Goal: Task Accomplishment & Management: Manage account settings

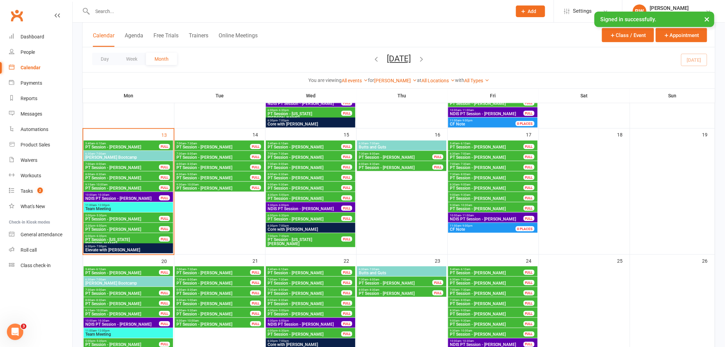
scroll to position [228, 0]
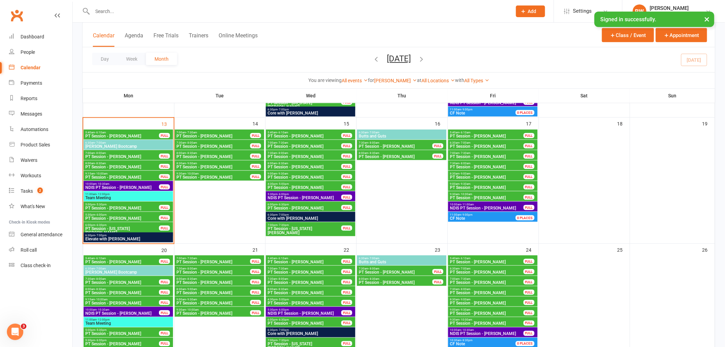
click at [217, 160] on div "8:30am - 9:00am PT Session - [PERSON_NAME] FULL" at bounding box center [219, 165] width 89 height 10
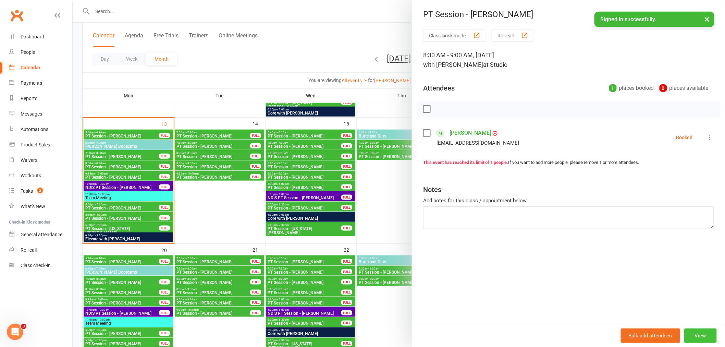
click at [699, 337] on button "View" at bounding box center [700, 335] width 33 height 14
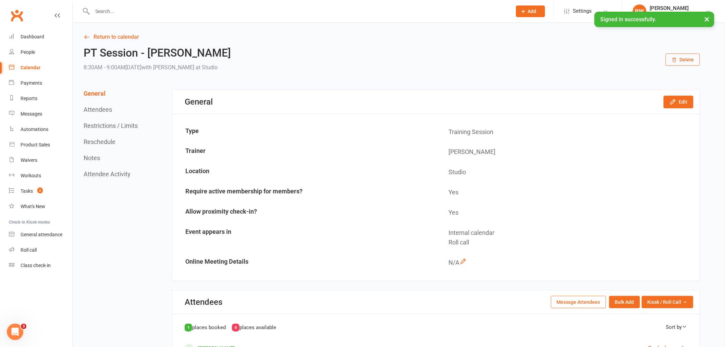
click at [683, 62] on button "Delete" at bounding box center [683, 59] width 34 height 12
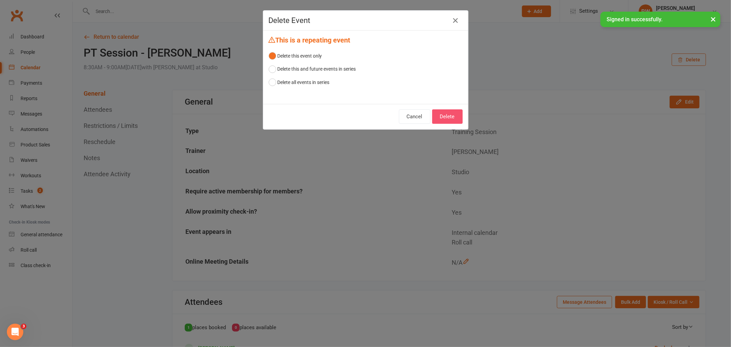
click at [447, 118] on button "Delete" at bounding box center [447, 116] width 30 height 14
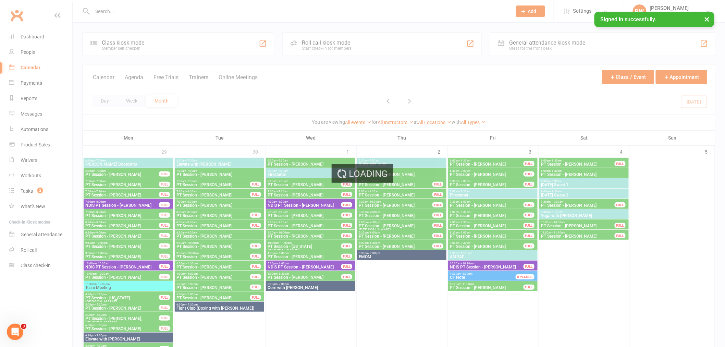
click at [400, 123] on div "Loading" at bounding box center [362, 173] width 725 height 347
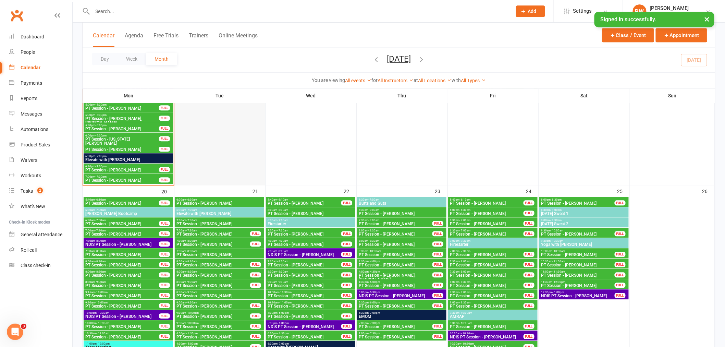
scroll to position [647, 0]
click at [213, 283] on span "PT Session - [PERSON_NAME]" at bounding box center [213, 285] width 74 height 4
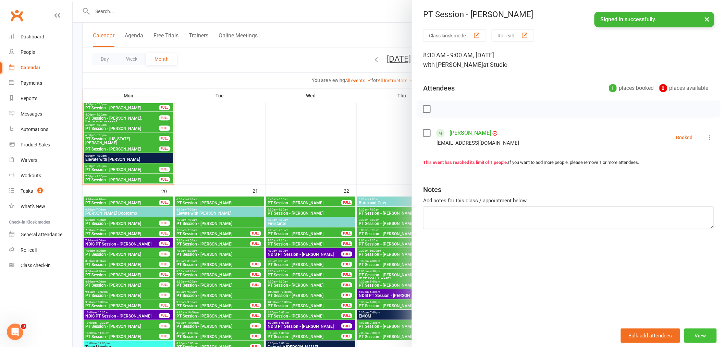
click at [694, 337] on button "View" at bounding box center [700, 335] width 33 height 14
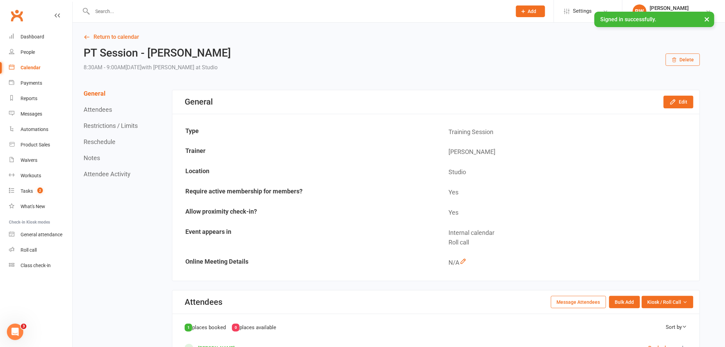
click at [683, 63] on button "Delete" at bounding box center [683, 59] width 34 height 12
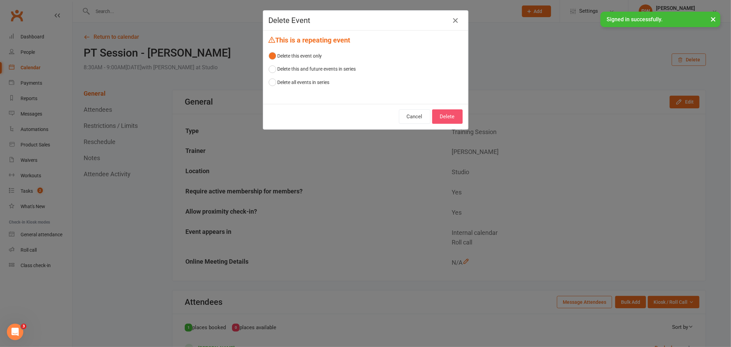
click at [442, 114] on button "Delete" at bounding box center [447, 116] width 30 height 14
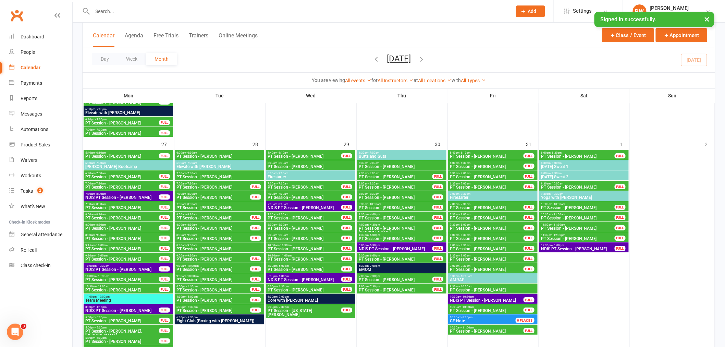
scroll to position [989, 0]
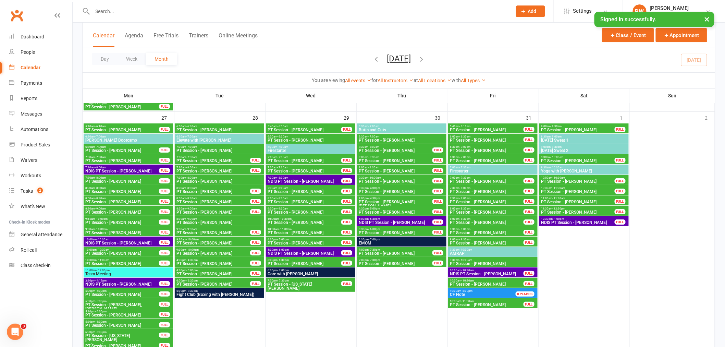
click at [234, 207] on span "8:30am - 9:00am" at bounding box center [213, 208] width 74 height 3
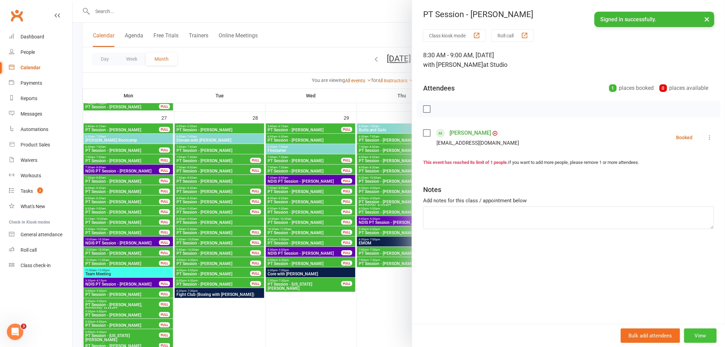
click at [697, 337] on button "View" at bounding box center [700, 335] width 33 height 14
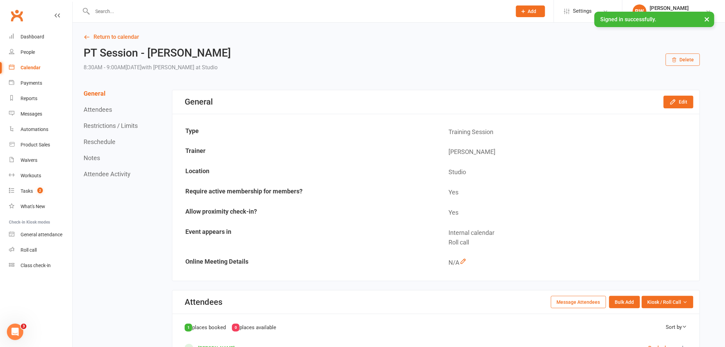
click at [680, 55] on button "Delete" at bounding box center [683, 59] width 34 height 12
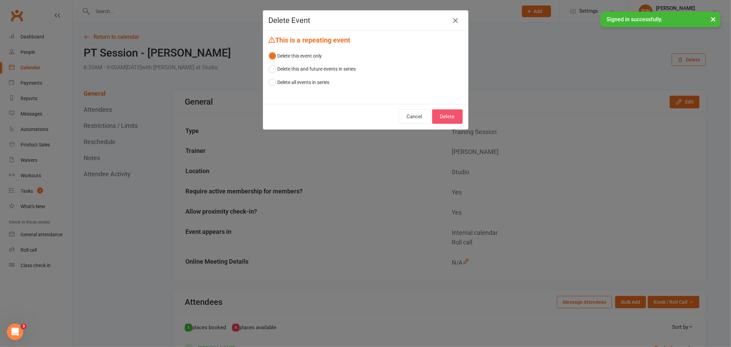
click at [442, 114] on button "Delete" at bounding box center [447, 116] width 30 height 14
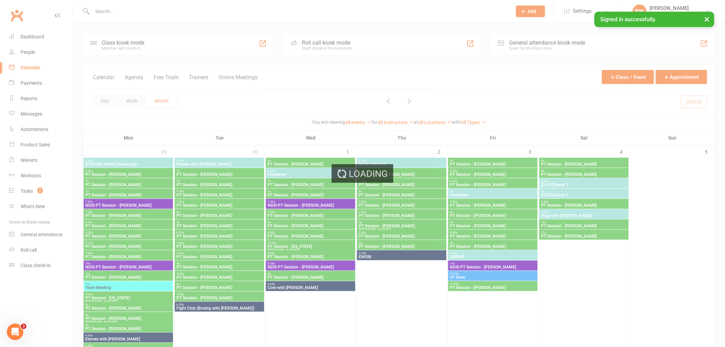
click at [399, 121] on div "Loading" at bounding box center [362, 173] width 725 height 347
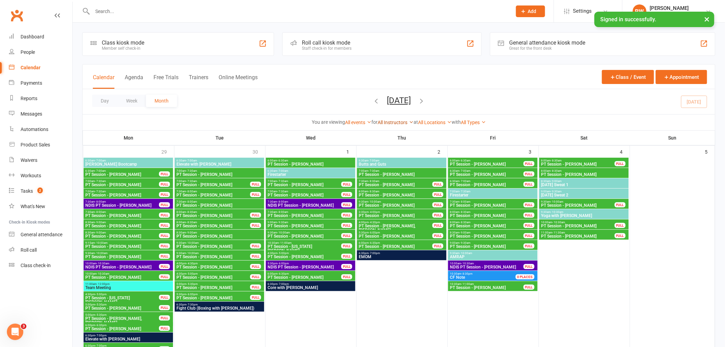
click at [399, 123] on link "All Instructors" at bounding box center [395, 122] width 36 height 5
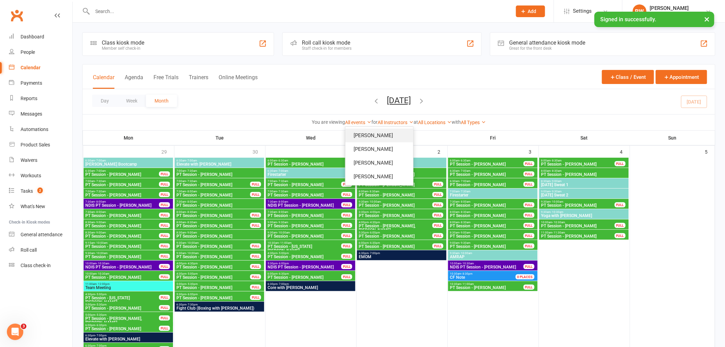
click at [392, 137] on link "[PERSON_NAME]" at bounding box center [379, 135] width 68 height 14
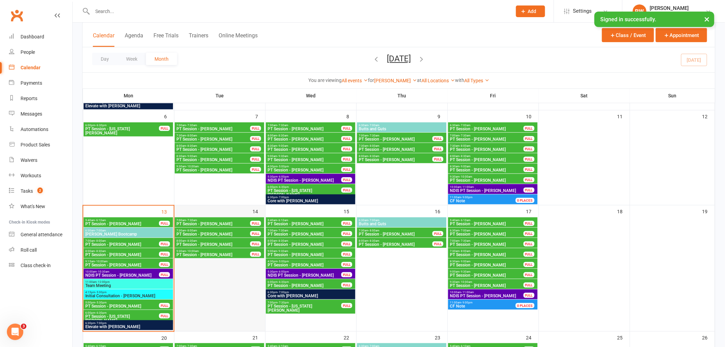
scroll to position [152, 0]
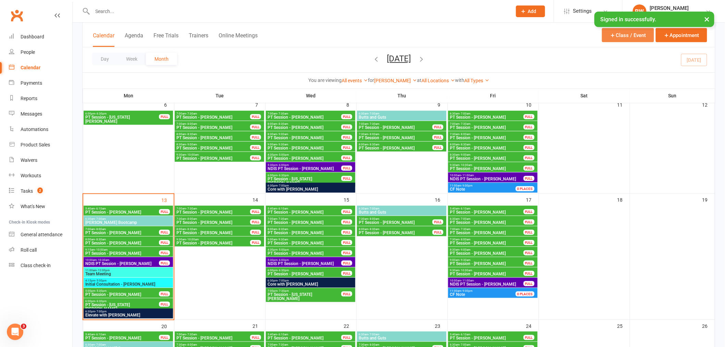
click at [636, 37] on button "Class / Event" at bounding box center [628, 35] width 52 height 14
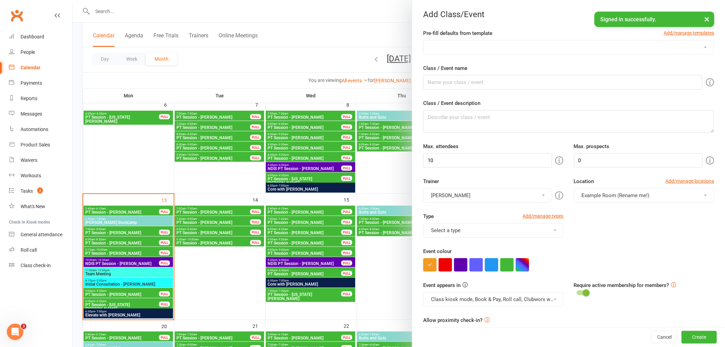
click at [297, 33] on div at bounding box center [399, 173] width 652 height 347
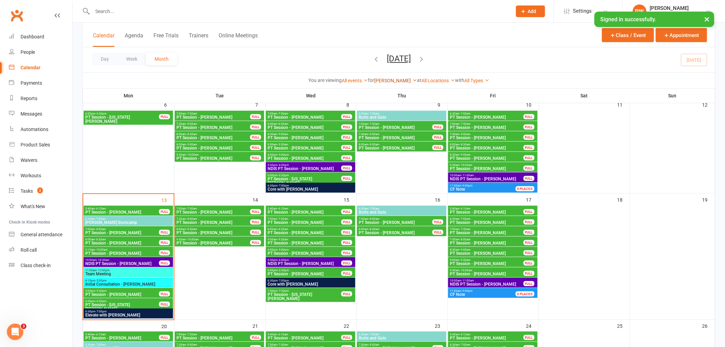
click at [395, 81] on link "[PERSON_NAME]" at bounding box center [395, 80] width 43 height 5
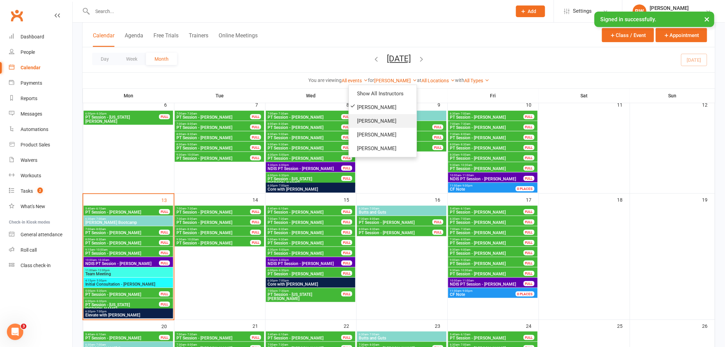
click at [389, 118] on link "[PERSON_NAME]" at bounding box center [383, 121] width 68 height 14
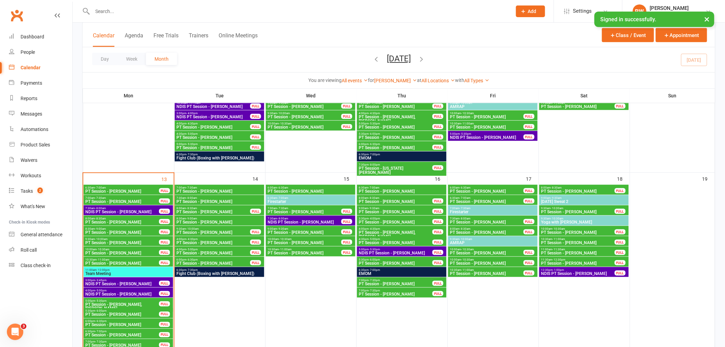
scroll to position [266, 0]
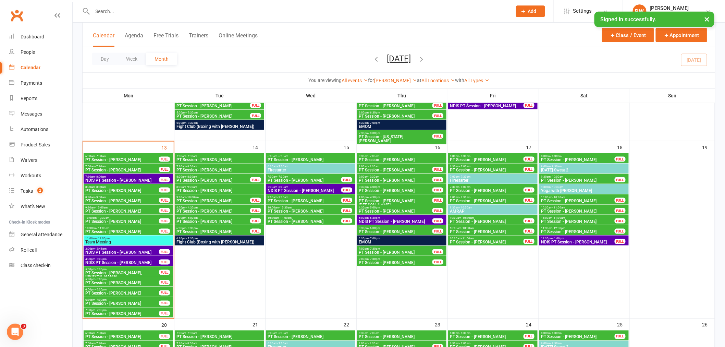
click at [129, 207] on span "9:30am - 10:00am" at bounding box center [122, 207] width 74 height 3
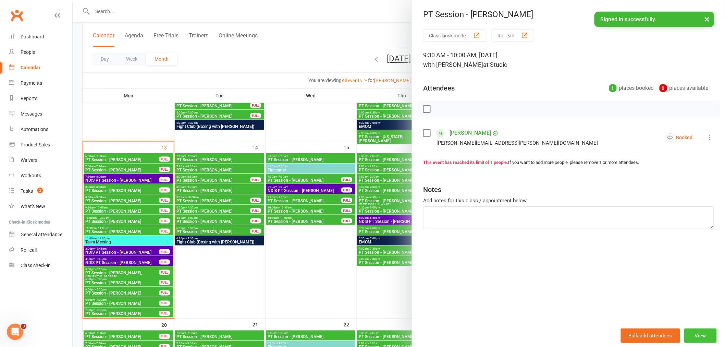
click at [698, 335] on button "View" at bounding box center [700, 335] width 33 height 14
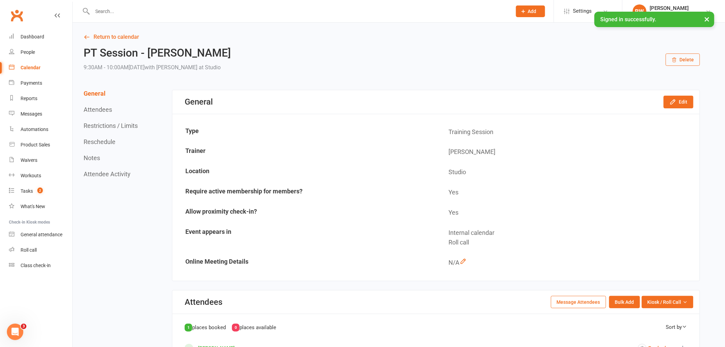
click at [105, 140] on button "Reschedule" at bounding box center [100, 141] width 32 height 7
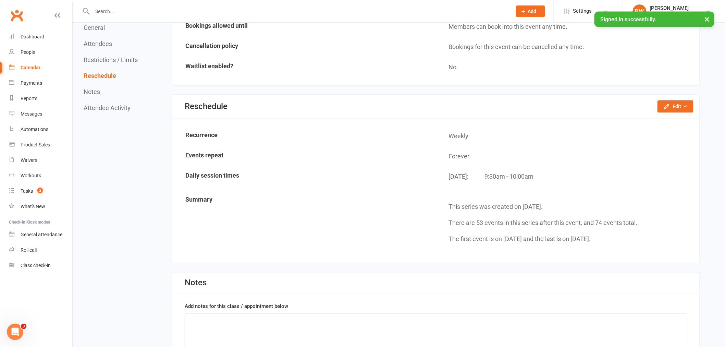
scroll to position [469, 0]
click at [684, 104] on icon "button" at bounding box center [685, 106] width 5 height 5
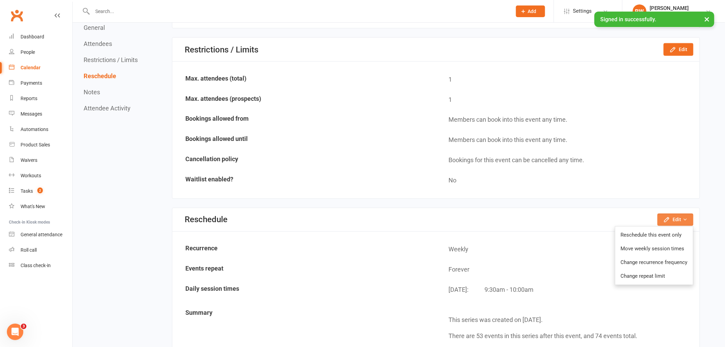
scroll to position [240, 0]
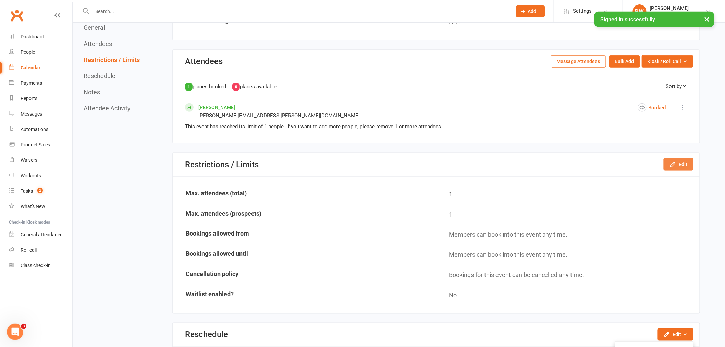
click at [681, 161] on button "Edit" at bounding box center [678, 164] width 30 height 12
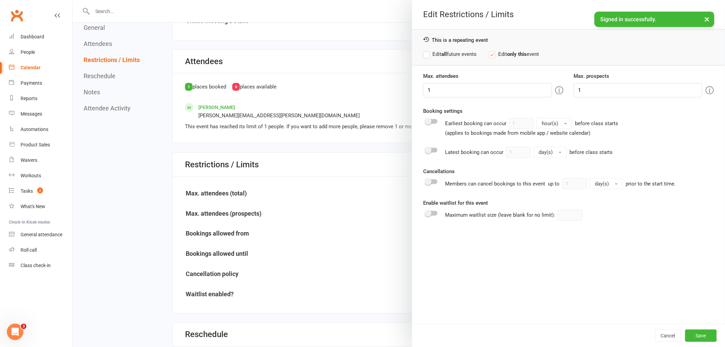
click at [320, 101] on div at bounding box center [399, 173] width 652 height 347
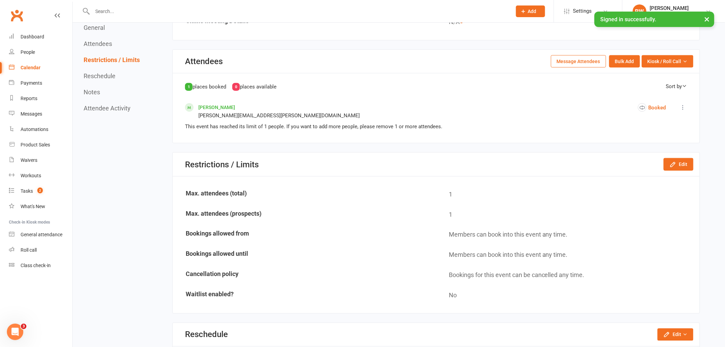
click at [94, 45] on button "Attendees" at bounding box center [98, 43] width 28 height 7
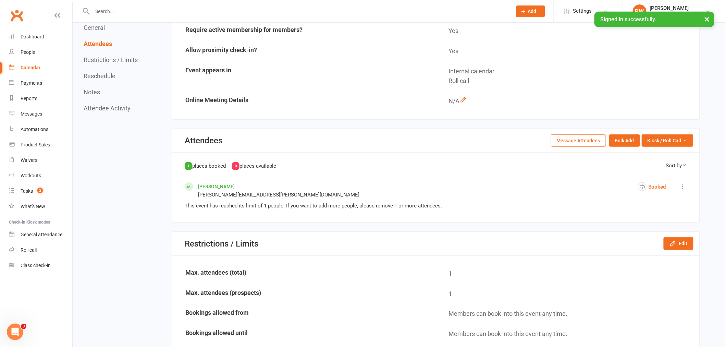
click at [99, 26] on button "General" at bounding box center [94, 27] width 21 height 7
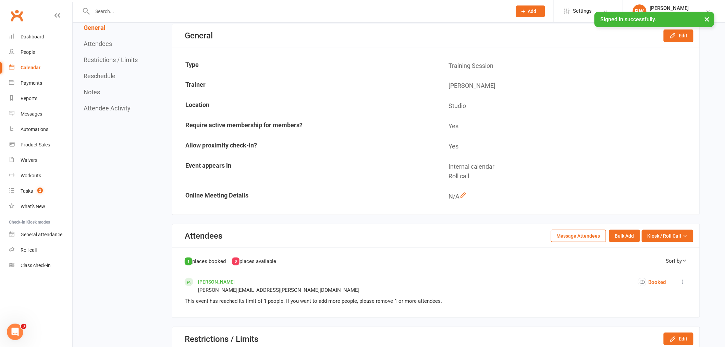
scroll to position [62, 0]
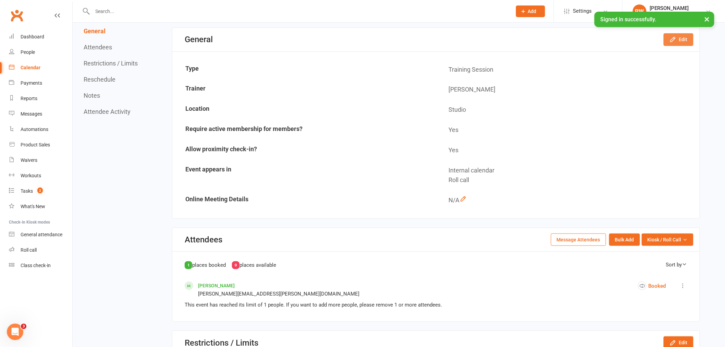
click at [684, 40] on button "Edit" at bounding box center [678, 39] width 30 height 12
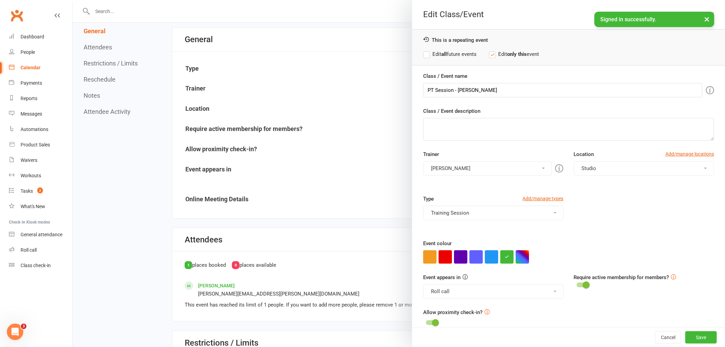
click at [483, 165] on button "[PERSON_NAME]" at bounding box center [487, 168] width 128 height 14
click at [475, 184] on link "[PERSON_NAME]" at bounding box center [482, 185] width 119 height 14
click at [485, 162] on button "[PERSON_NAME], [PERSON_NAME]" at bounding box center [487, 168] width 128 height 14
click at [473, 194] on link "[PERSON_NAME]" at bounding box center [482, 198] width 119 height 14
click at [686, 335] on button "Save" at bounding box center [701, 337] width 32 height 12
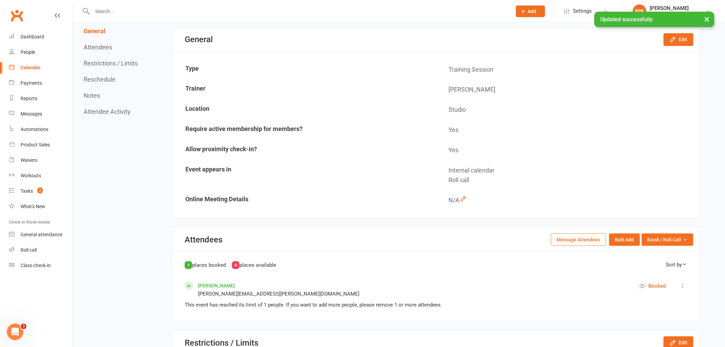
click at [33, 66] on div "Calendar" at bounding box center [31, 67] width 20 height 5
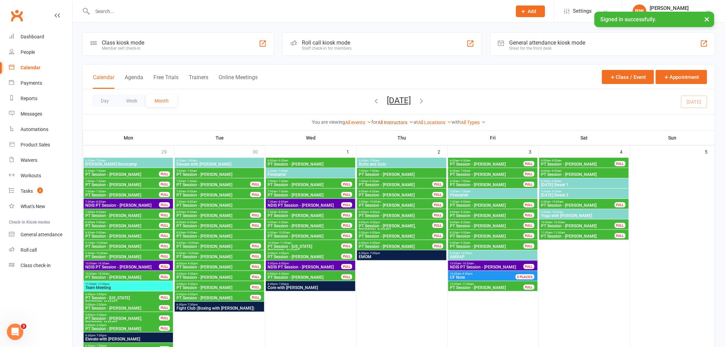
click at [403, 121] on link "All Instructors" at bounding box center [395, 122] width 36 height 5
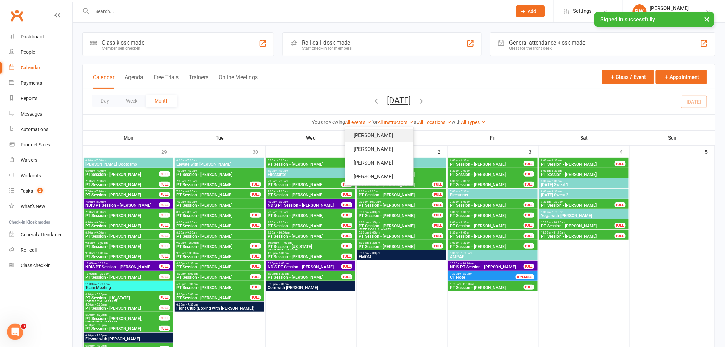
click at [392, 134] on link "[PERSON_NAME]" at bounding box center [379, 135] width 68 height 14
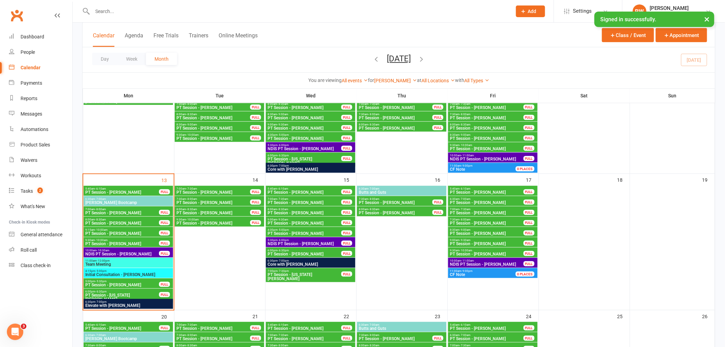
scroll to position [190, 0]
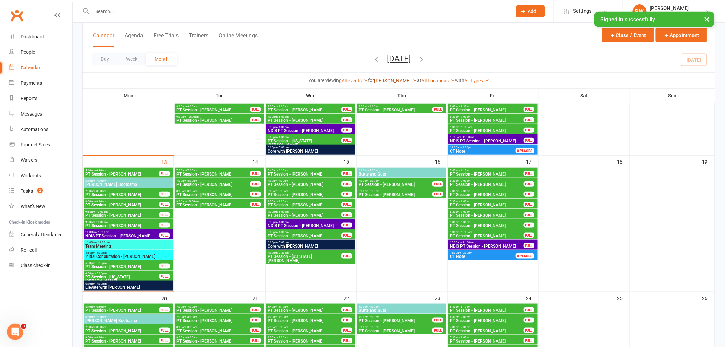
click at [386, 80] on link "[PERSON_NAME]" at bounding box center [395, 80] width 43 height 5
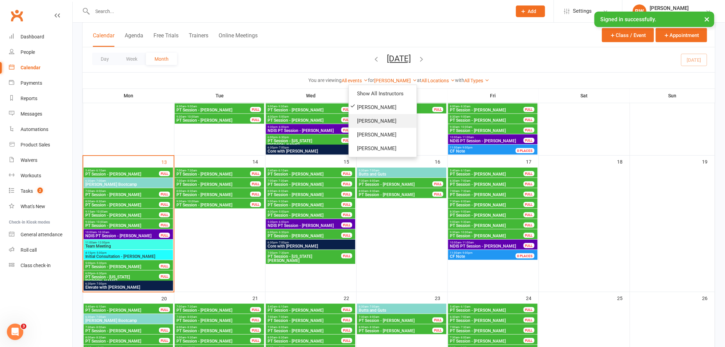
click at [366, 118] on link "[PERSON_NAME]" at bounding box center [383, 121] width 68 height 14
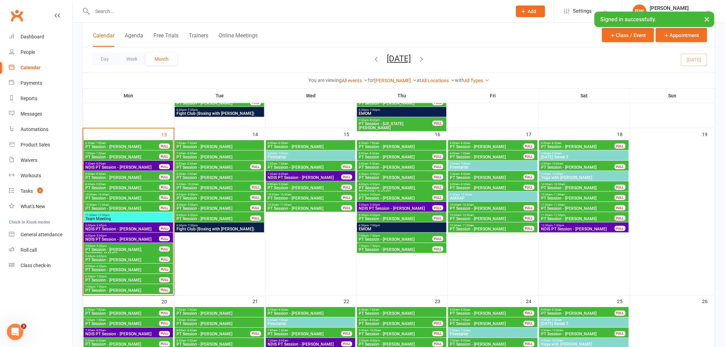
scroll to position [266, 0]
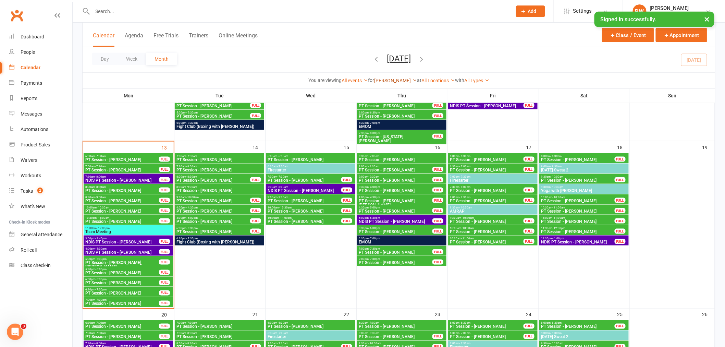
click at [400, 82] on link "[PERSON_NAME]" at bounding box center [395, 80] width 43 height 5
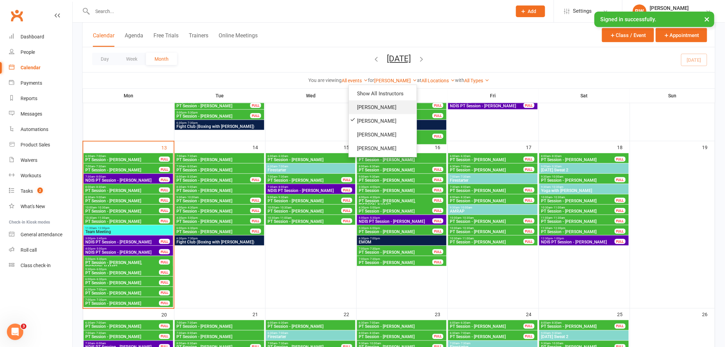
click at [384, 104] on link "[PERSON_NAME]" at bounding box center [383, 107] width 68 height 14
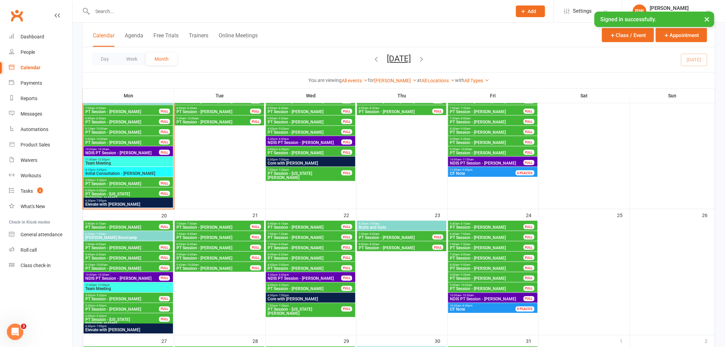
scroll to position [228, 0]
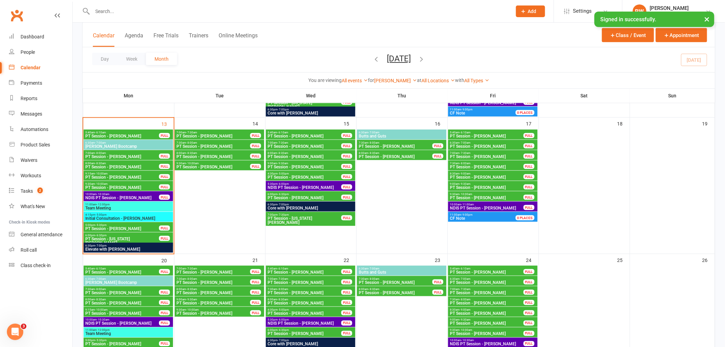
click at [131, 234] on span "6:00pm - 6:30pm" at bounding box center [122, 235] width 74 height 3
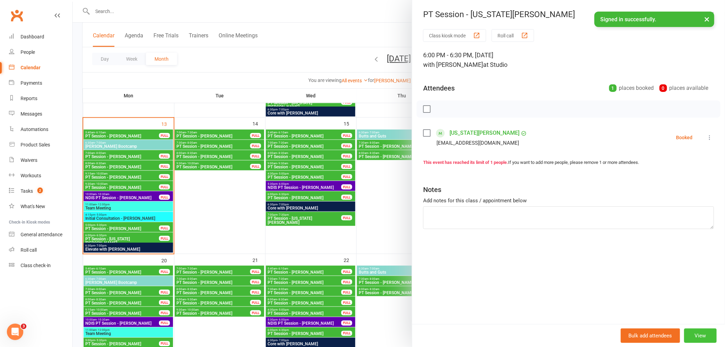
click at [704, 332] on button "View" at bounding box center [700, 335] width 33 height 14
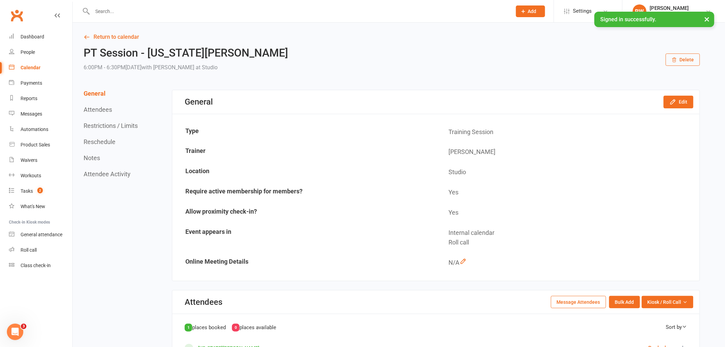
click at [98, 140] on button "Reschedule" at bounding box center [100, 141] width 32 height 7
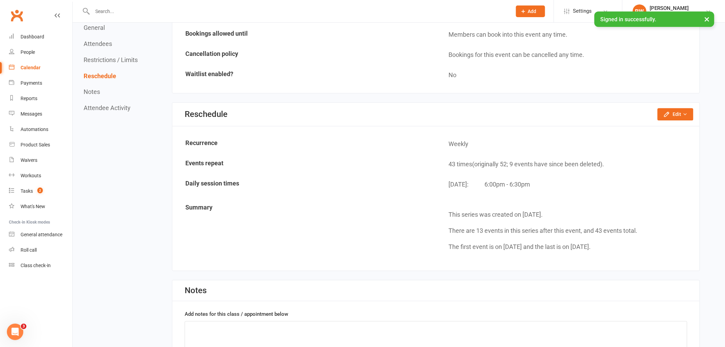
scroll to position [469, 0]
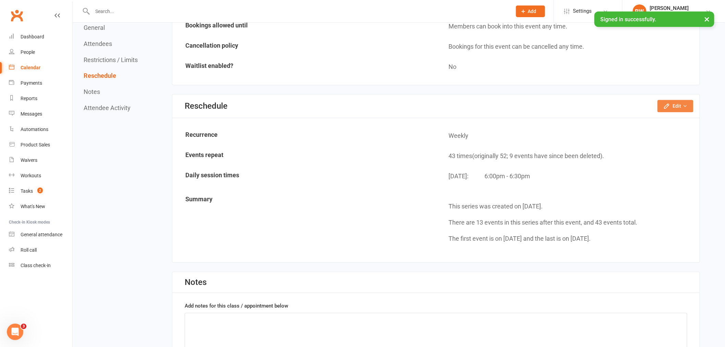
click at [679, 100] on button "Edit" at bounding box center [675, 106] width 36 height 12
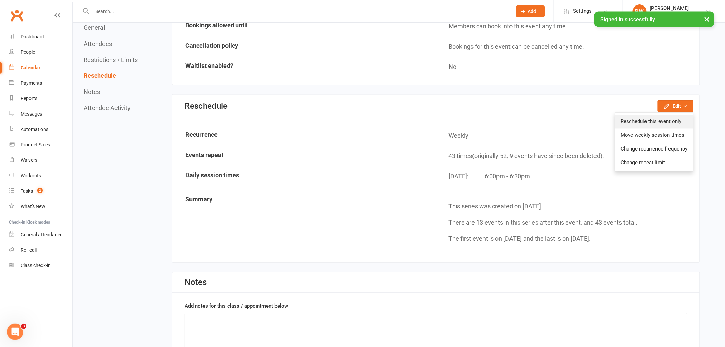
click at [663, 116] on link "Reschedule this event only" at bounding box center [654, 122] width 78 height 14
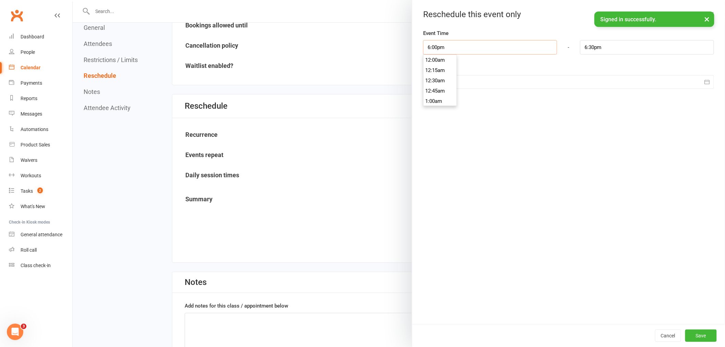
click at [465, 44] on input "6:00pm" at bounding box center [490, 47] width 134 height 14
type input "5:15pm"
type input "5:45pm"
drag, startPoint x: 432, startPoint y: 82, endPoint x: 433, endPoint y: 86, distance: 3.9
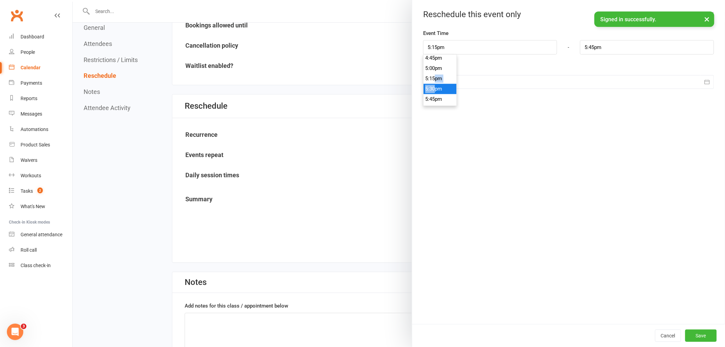
click at [464, 49] on input "5:15pm" at bounding box center [490, 47] width 134 height 14
type input "5:30pm"
type input "6:00pm"
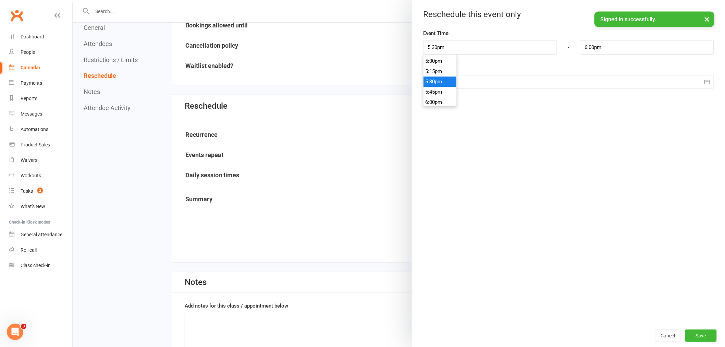
click at [440, 80] on li "5:30pm" at bounding box center [439, 81] width 33 height 10
click at [694, 336] on button "Save" at bounding box center [701, 335] width 32 height 12
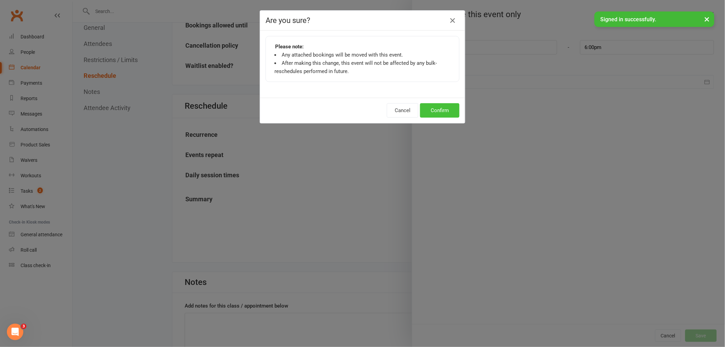
click at [445, 109] on button "Confirm" at bounding box center [439, 110] width 39 height 14
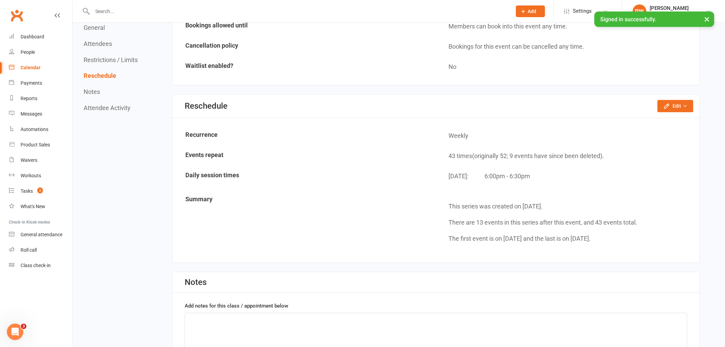
click at [29, 67] on div "Calendar" at bounding box center [31, 67] width 20 height 5
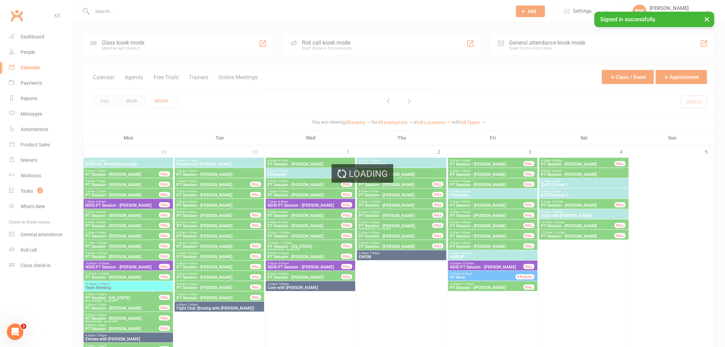
click at [384, 121] on div "Loading" at bounding box center [362, 173] width 725 height 347
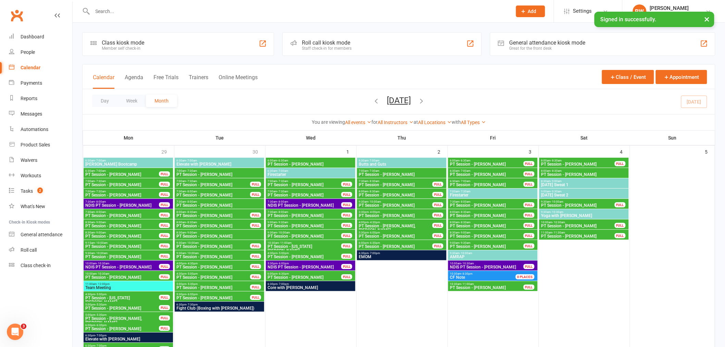
click at [403, 122] on link "All Instructors" at bounding box center [395, 122] width 36 height 5
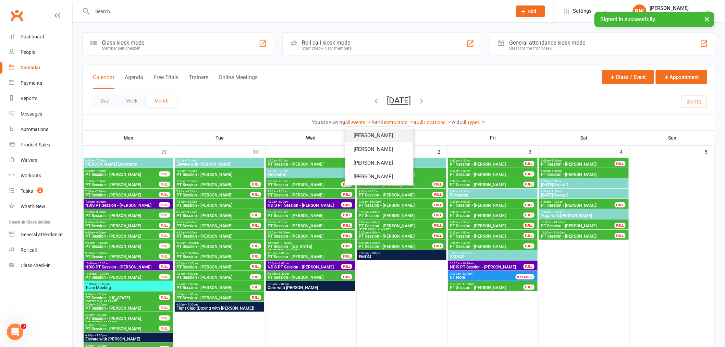
click at [397, 137] on link "[PERSON_NAME]" at bounding box center [379, 135] width 68 height 14
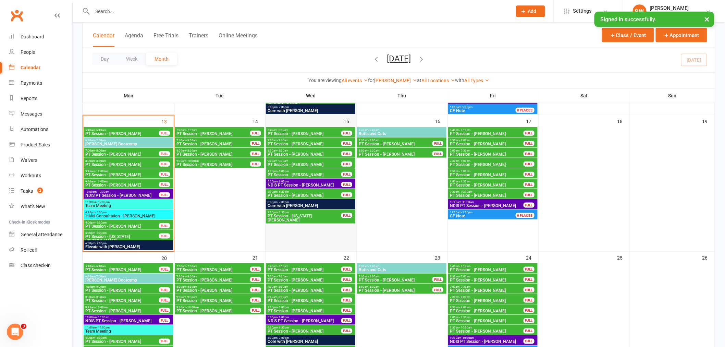
scroll to position [228, 0]
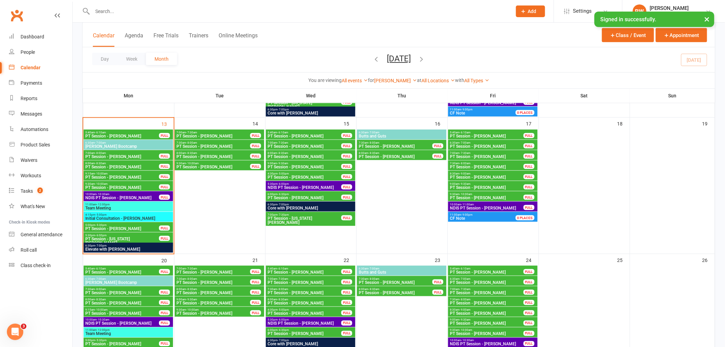
click at [227, 142] on span "7:30am - 8:00am" at bounding box center [213, 142] width 74 height 3
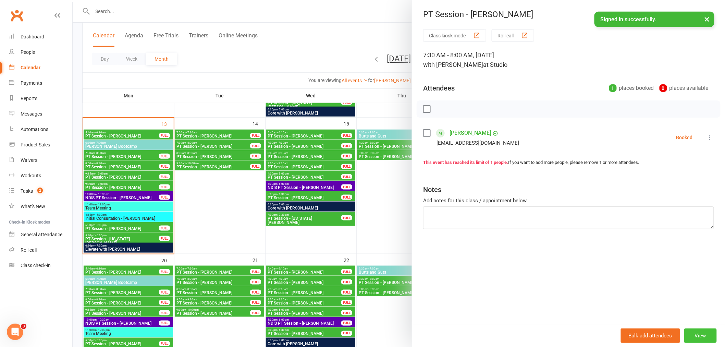
click at [700, 336] on button "View" at bounding box center [700, 335] width 33 height 14
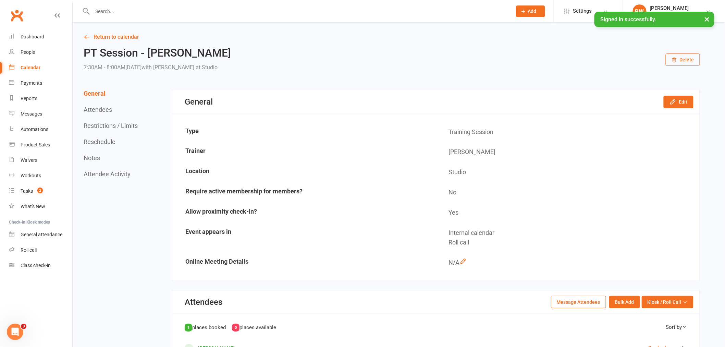
click at [90, 141] on button "Reschedule" at bounding box center [100, 141] width 32 height 7
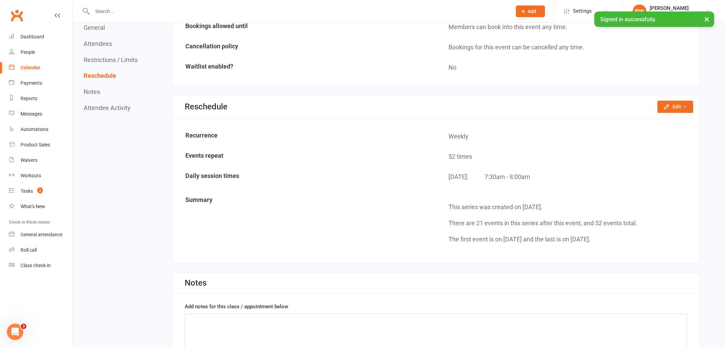
scroll to position [469, 0]
click at [677, 104] on button "Edit" at bounding box center [675, 106] width 36 height 12
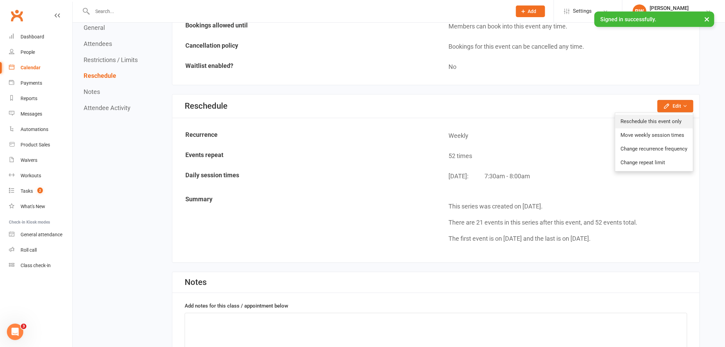
click at [660, 119] on link "Reschedule this event only" at bounding box center [654, 122] width 78 height 14
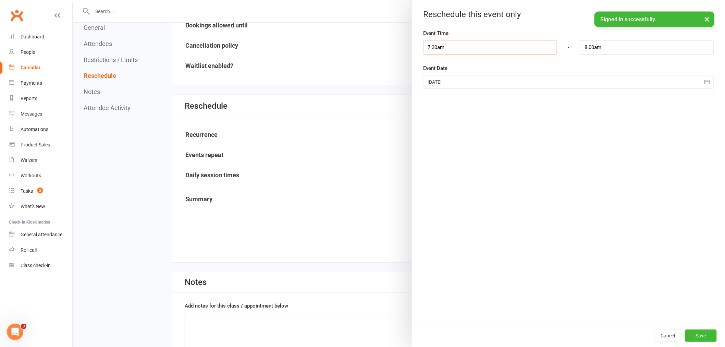
click at [504, 46] on input "7:30am" at bounding box center [490, 47] width 134 height 14
type input "8:00am"
type input "8:30am"
click at [433, 90] on li "8:00am" at bounding box center [439, 91] width 33 height 10
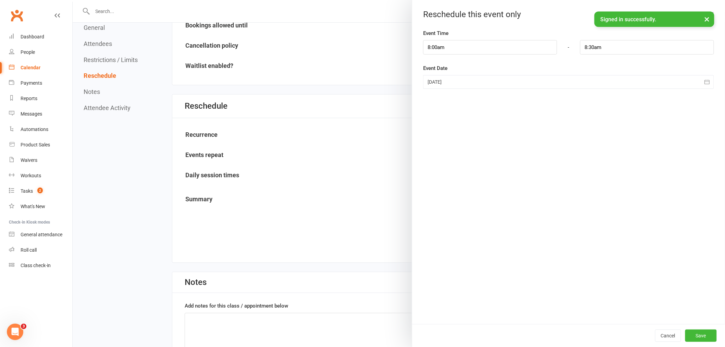
click at [463, 83] on div at bounding box center [568, 82] width 291 height 14
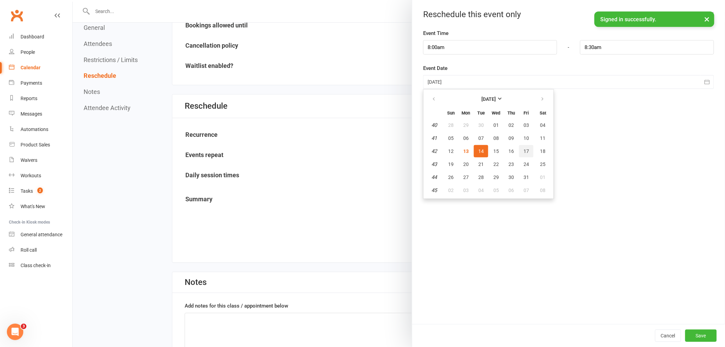
click at [523, 150] on span "17" at bounding box center [525, 150] width 5 height 5
type input "[DATE]"
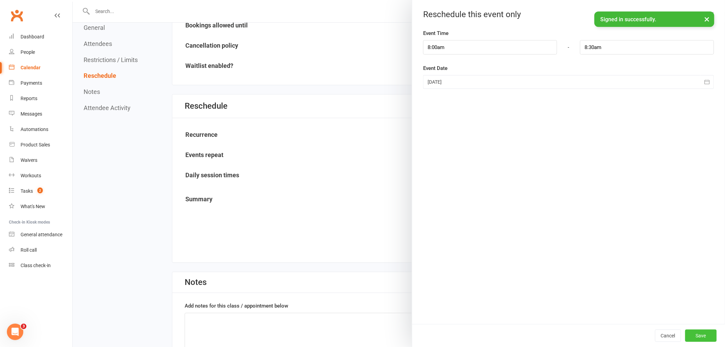
click at [691, 334] on button "Save" at bounding box center [701, 335] width 32 height 12
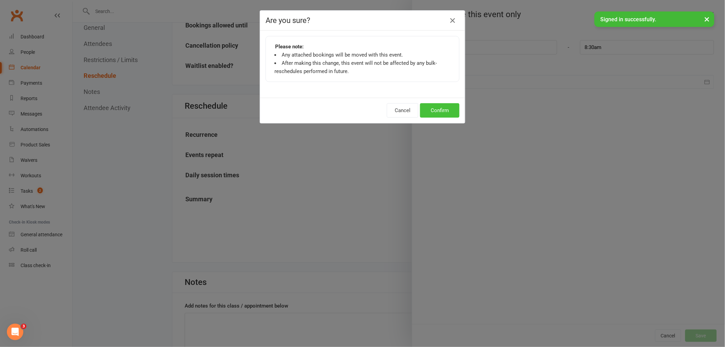
click at [448, 111] on button "Confirm" at bounding box center [439, 110] width 39 height 14
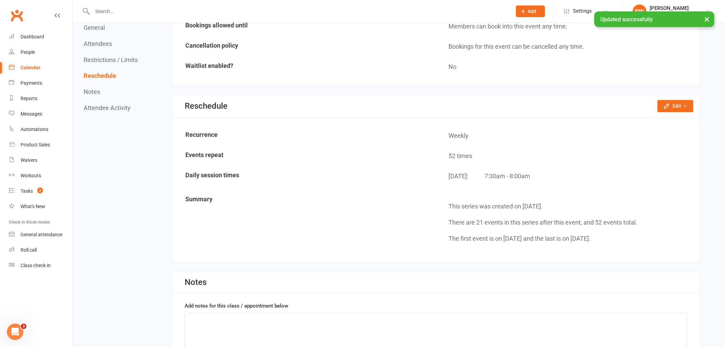
click at [32, 69] on div "Calendar" at bounding box center [31, 67] width 20 height 5
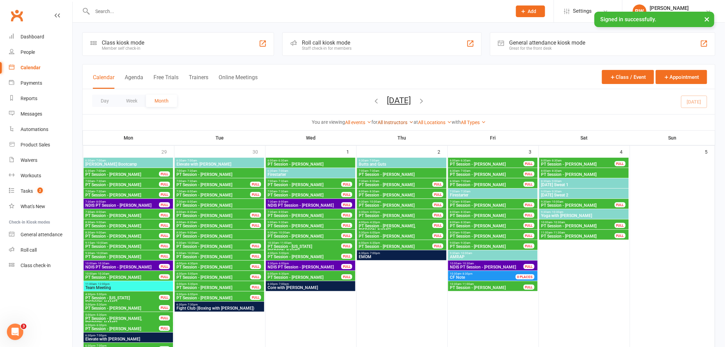
click at [407, 123] on link "All Instructors" at bounding box center [395, 122] width 36 height 5
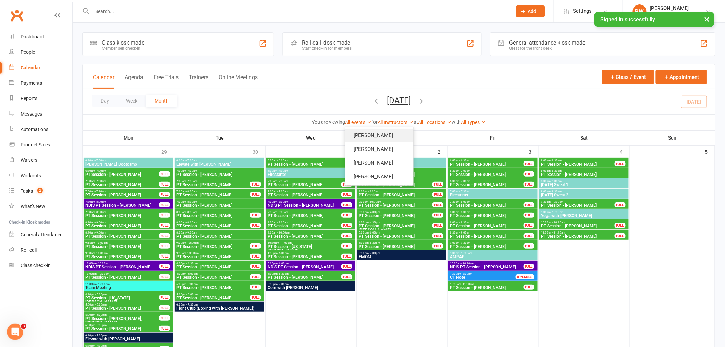
click at [393, 134] on link "[PERSON_NAME]" at bounding box center [379, 135] width 68 height 14
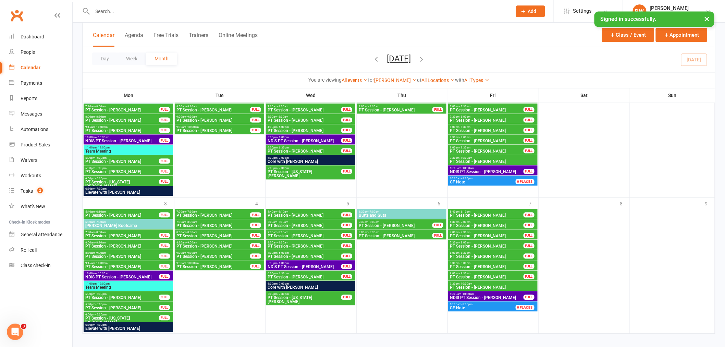
scroll to position [542, 0]
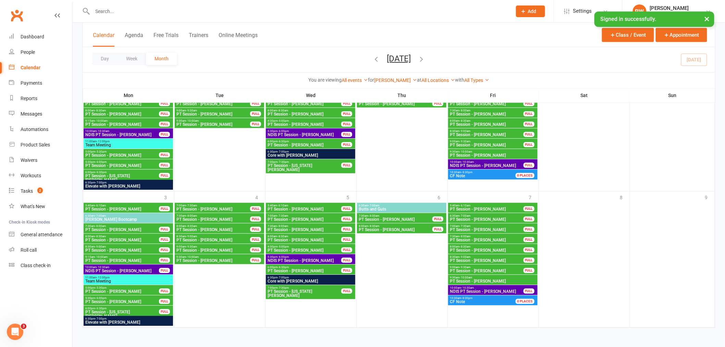
click at [530, 15] on button "Add" at bounding box center [530, 11] width 29 height 12
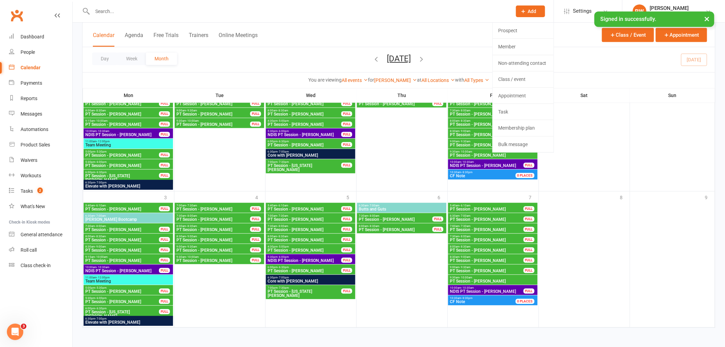
click at [313, 46] on div "Calendar Agenda Free Trials Trainers Online Meetings Class / Event Appointment" at bounding box center [399, 35] width 632 height 25
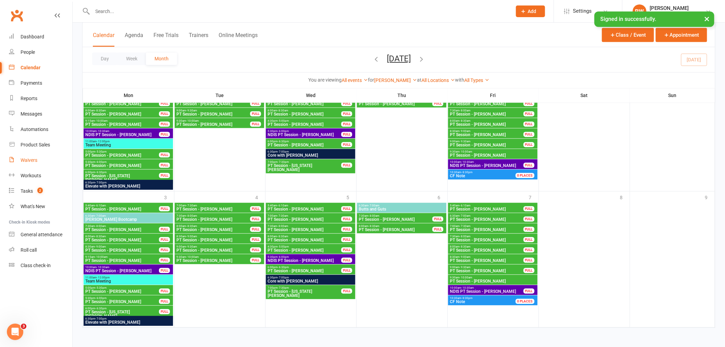
click at [36, 160] on div "Waivers" at bounding box center [29, 159] width 17 height 5
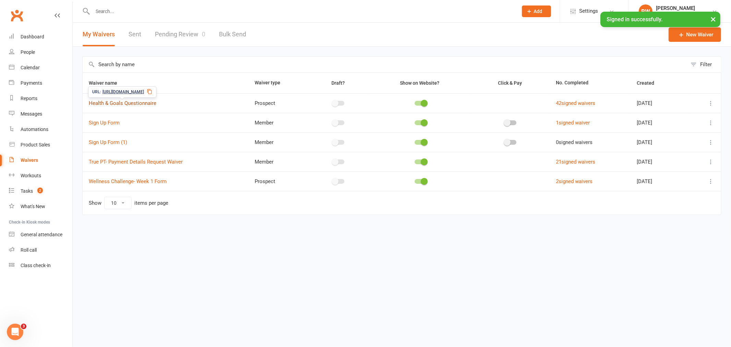
click at [138, 104] on link "Health & Goals Questionnaire" at bounding box center [122, 103] width 67 height 6
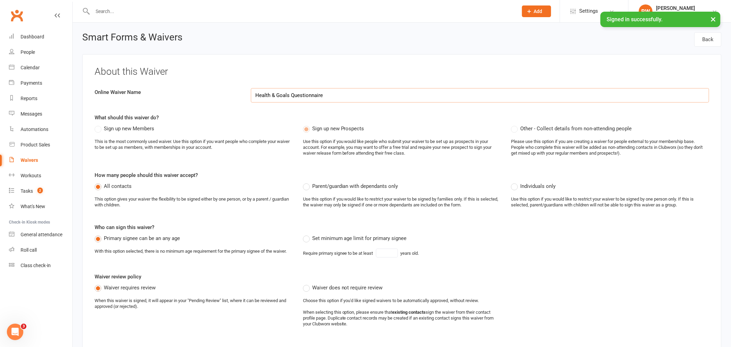
select select "applies_to_all_signees"
select select "copy_answers_for_primary_signee"
select select "select"
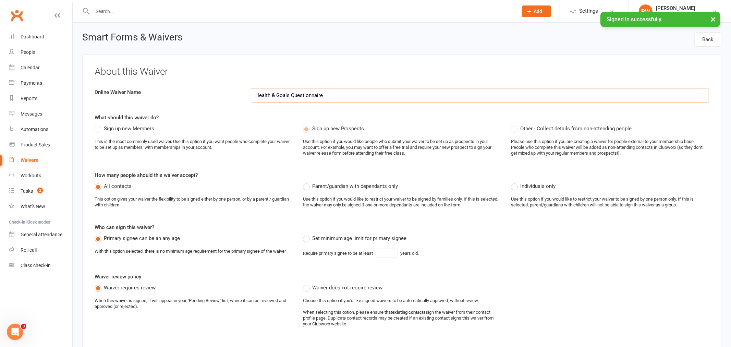
select select "select"
select select "checkbox"
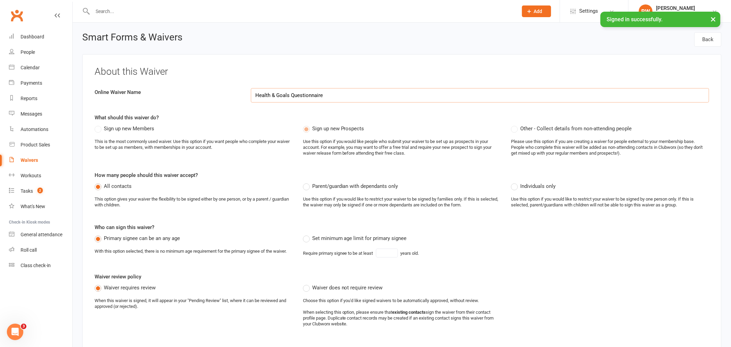
select select "checkbox"
select select "select"
click at [18, 52] on link "People" at bounding box center [40, 52] width 63 height 15
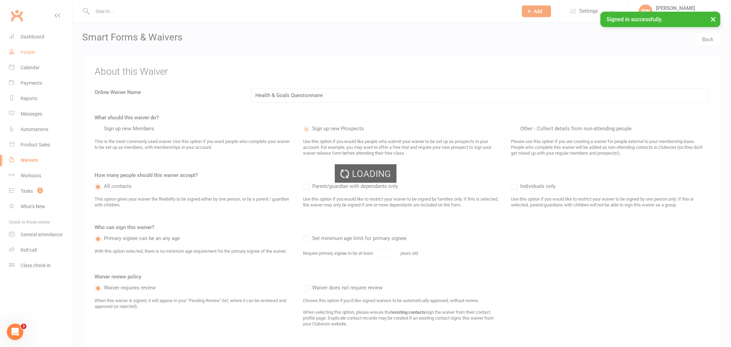
select select "100"
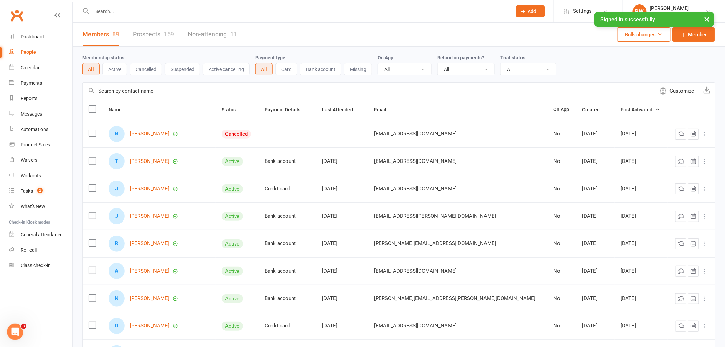
click at [534, 10] on span "Add" at bounding box center [532, 11] width 9 height 5
click at [531, 49] on link "Member" at bounding box center [523, 47] width 61 height 16
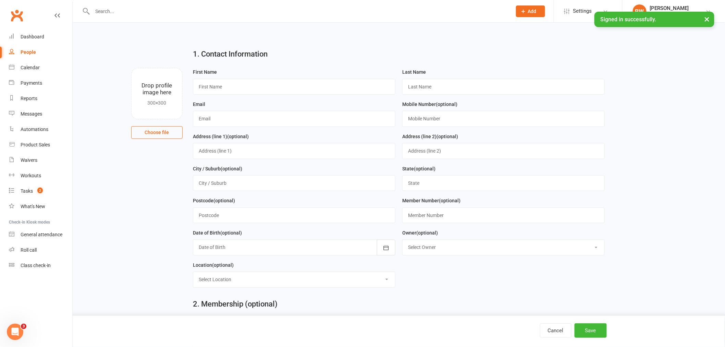
click at [26, 50] on div "People" at bounding box center [28, 51] width 15 height 5
select select "100"
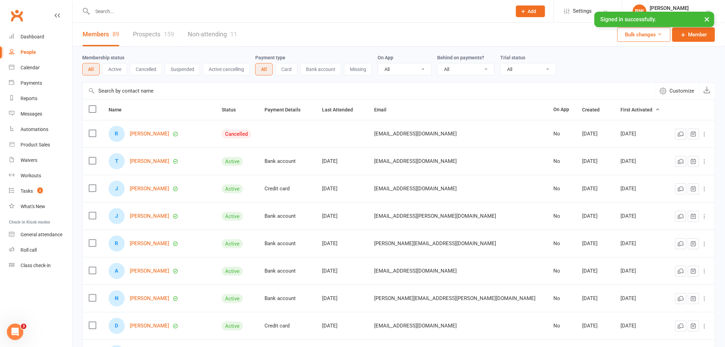
click at [148, 7] on input "text" at bounding box center [298, 12] width 417 height 10
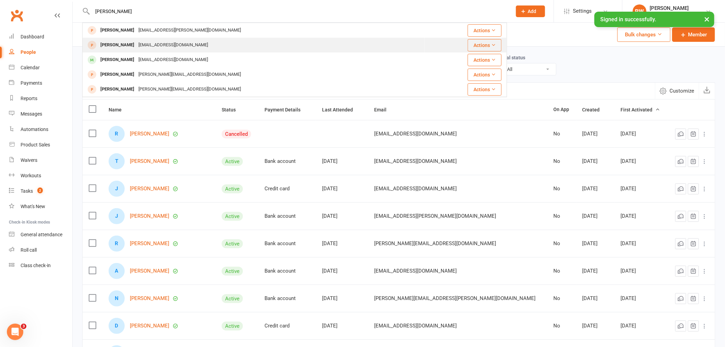
type input "[PERSON_NAME]"
click at [179, 45] on div "[EMAIL_ADDRESS][DOMAIN_NAME]" at bounding box center [173, 45] width 74 height 10
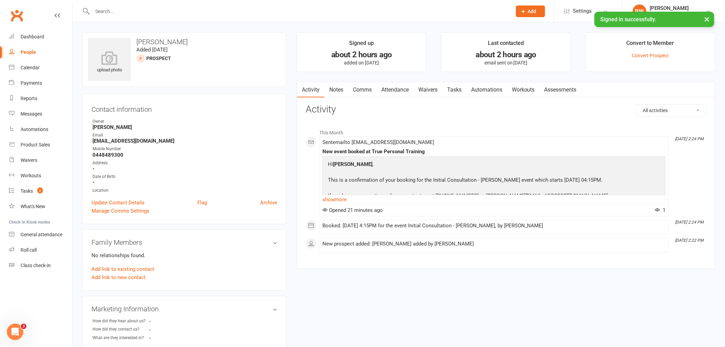
click at [436, 90] on link "Waivers" at bounding box center [427, 90] width 29 height 16
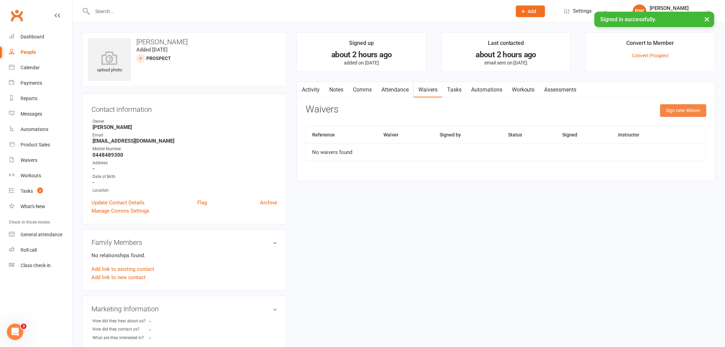
click at [686, 116] on button "Sign new Waiver" at bounding box center [683, 110] width 46 height 12
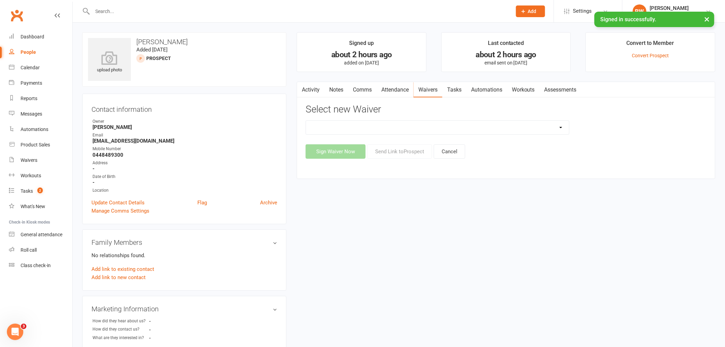
click at [553, 131] on select "Health & Goals Questionnaire Sign Up Form Sign Up Form (1) True PT- Payment Det…" at bounding box center [437, 128] width 263 height 14
select select "12199"
click at [306, 121] on select "Health & Goals Questionnaire Sign Up Form Sign Up Form (1) True PT- Payment Det…" at bounding box center [437, 128] width 263 height 14
click at [342, 154] on button "Sign Waiver Now" at bounding box center [336, 151] width 60 height 14
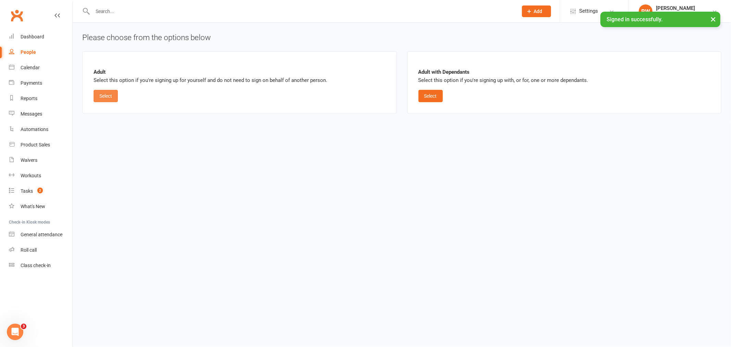
click at [108, 98] on button "Select" at bounding box center [106, 96] width 24 height 12
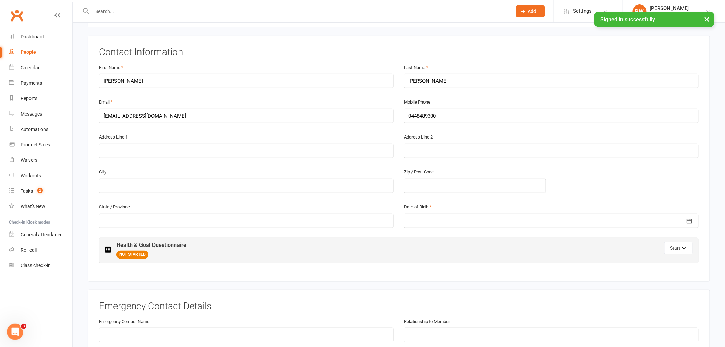
scroll to position [152, 0]
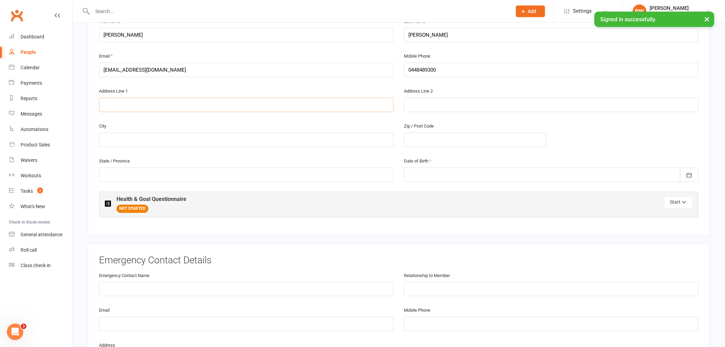
click at [314, 106] on input "text" at bounding box center [246, 105] width 295 height 14
click at [422, 106] on input "text" at bounding box center [551, 105] width 295 height 14
drag, startPoint x: 141, startPoint y: 96, endPoint x: 137, endPoint y: 101, distance: 6.2
click at [139, 100] on div "Address Line 1 Unit 13" at bounding box center [246, 99] width 295 height 25
click at [137, 104] on input "Unit 13" at bounding box center [246, 105] width 295 height 14
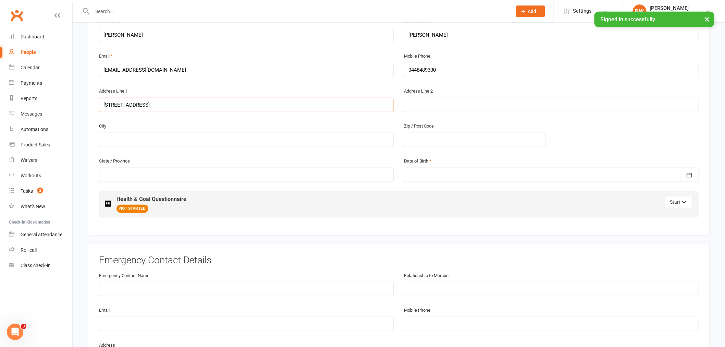
type input "[STREET_ADDRESS]"
click at [203, 142] on input "text" at bounding box center [246, 140] width 295 height 14
type input "[GEOGRAPHIC_DATA]"
click at [451, 137] on input "text" at bounding box center [475, 140] width 142 height 14
type input "2022"
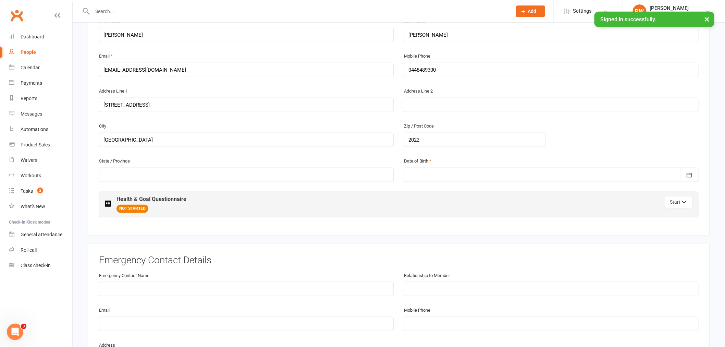
click at [269, 182] on div "State / Province" at bounding box center [246, 174] width 305 height 35
click at [276, 172] on input "text" at bounding box center [246, 174] width 295 height 14
type input "[GEOGRAPHIC_DATA]"
click at [431, 174] on div at bounding box center [551, 174] width 295 height 14
click at [411, 187] on button "button" at bounding box center [415, 191] width 15 height 12
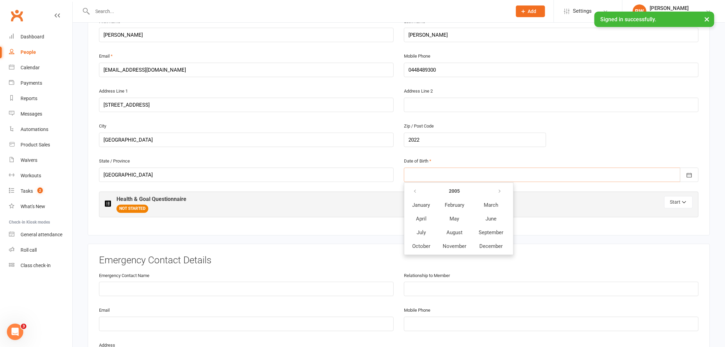
type input "[DATE]"
click at [423, 169] on div at bounding box center [551, 174] width 295 height 14
click at [433, 170] on div at bounding box center [551, 174] width 295 height 14
click at [689, 175] on icon "button" at bounding box center [689, 175] width 7 height 7
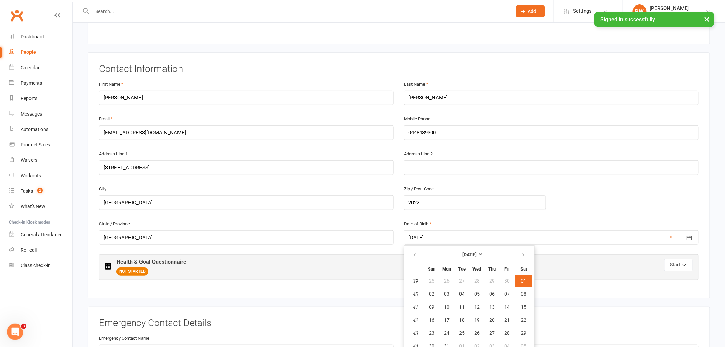
scroll to position [76, 0]
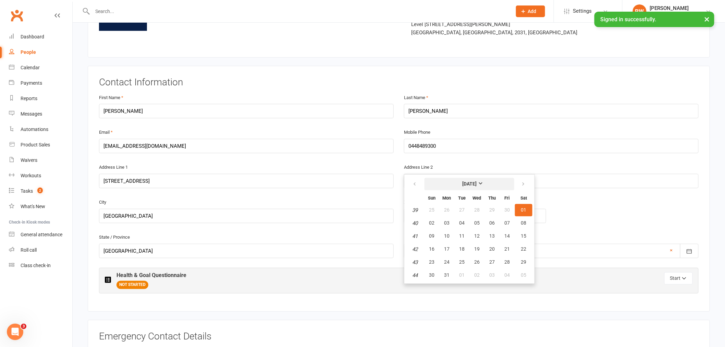
click at [483, 178] on button "[DATE]" at bounding box center [469, 184] width 90 height 12
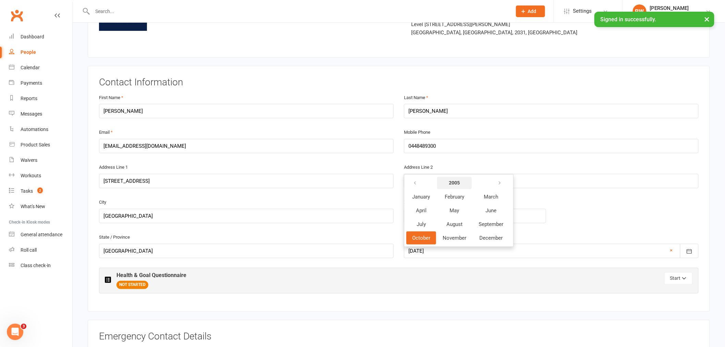
click at [454, 180] on strong "2005" at bounding box center [454, 182] width 11 height 5
click at [416, 182] on icon "button" at bounding box center [414, 182] width 5 height 5
click at [421, 221] on span "1991" at bounding box center [417, 224] width 11 height 6
click at [461, 221] on span "August" at bounding box center [454, 224] width 16 height 6
click at [464, 256] on button "27" at bounding box center [462, 262] width 14 height 12
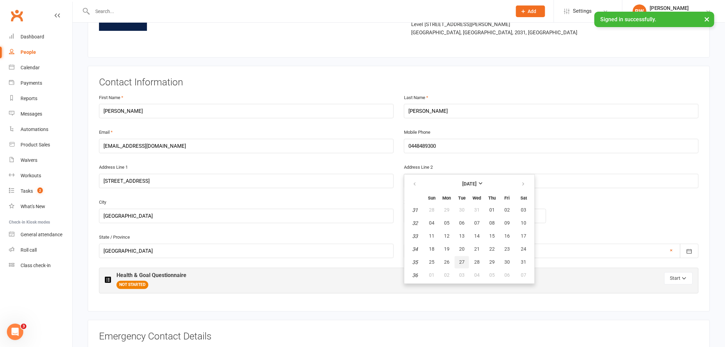
type input "[DATE]"
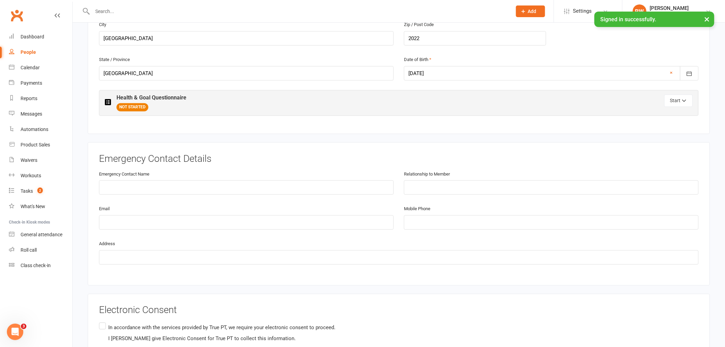
scroll to position [266, 0]
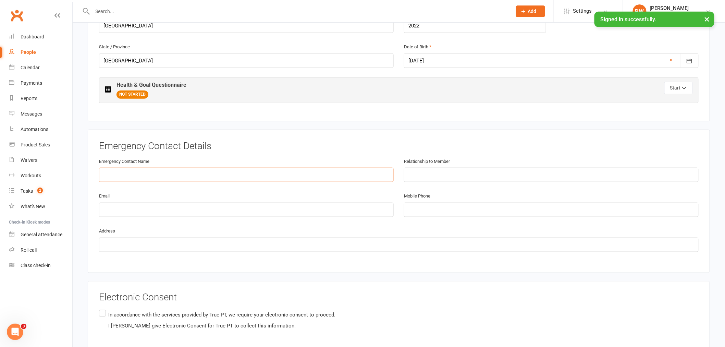
click at [289, 170] on input "text" at bounding box center [246, 174] width 295 height 14
type input "[PERSON_NAME]"
click at [442, 174] on input "text" at bounding box center [551, 174] width 295 height 14
type input "Husband"
click at [236, 245] on input "text" at bounding box center [398, 244] width 599 height 14
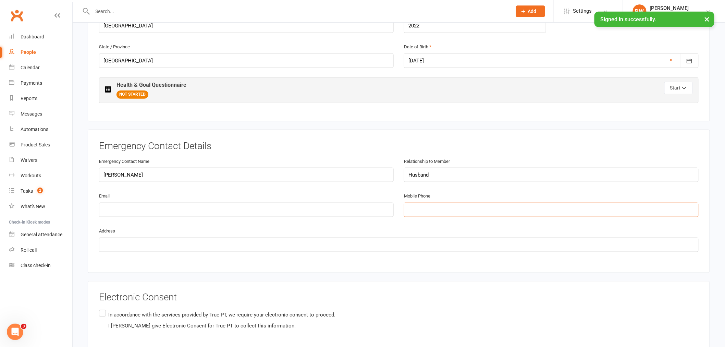
click at [462, 203] on input "tel" at bounding box center [551, 209] width 295 height 14
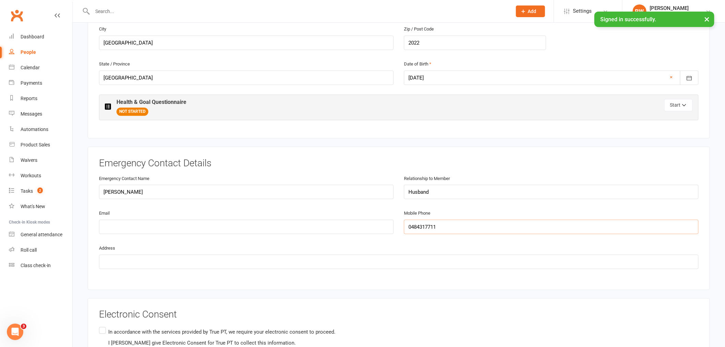
scroll to position [173, 0]
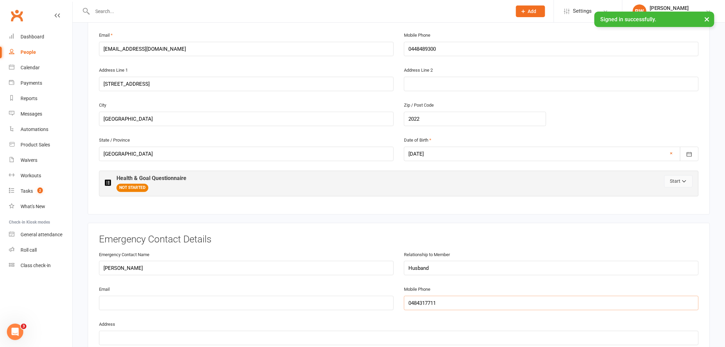
type input "0484317711"
click at [683, 180] on icon "button" at bounding box center [684, 182] width 5 height 5
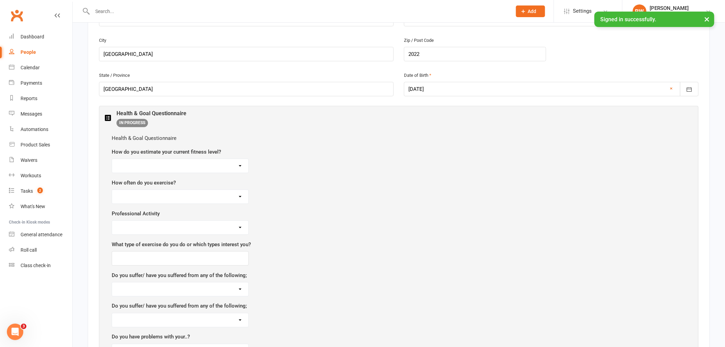
scroll to position [249, 0]
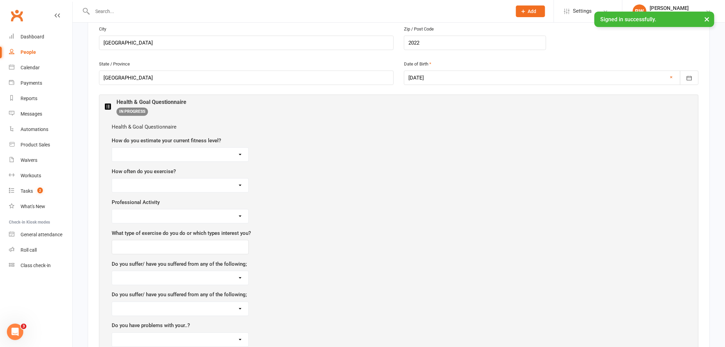
click at [230, 151] on select "Very good Above Average Average Poor" at bounding box center [180, 155] width 136 height 14
select select "Above Average"
click at [112, 148] on select "Very good Above Average Average Poor" at bounding box center [180, 155] width 136 height 14
click at [163, 184] on select "Ocassionally 1-2 times per week 3-5 times per weeks 5+ times per week" at bounding box center [180, 185] width 136 height 14
select select "3-5 times per weeks"
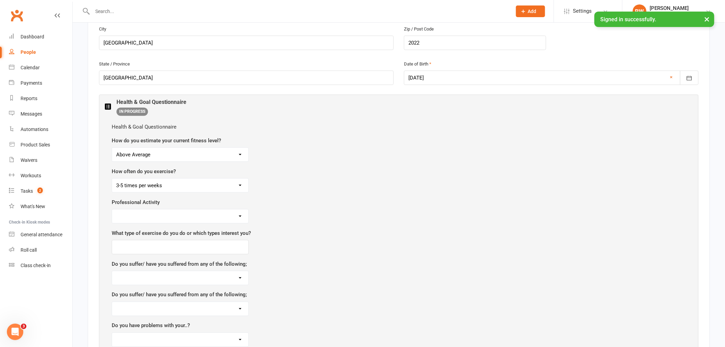
click at [112, 178] on select "Ocassionally 1-2 times per week 3-5 times per weeks 5+ times per week" at bounding box center [180, 185] width 136 height 14
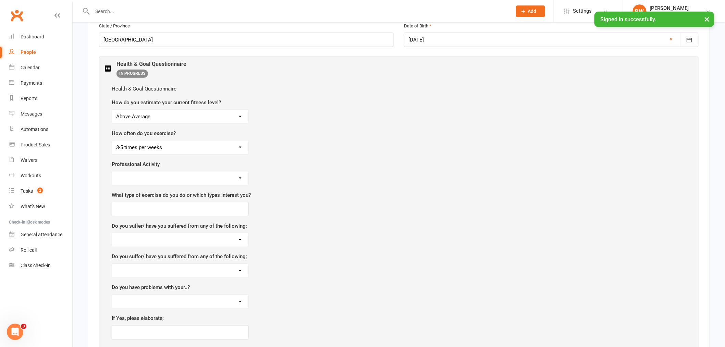
click at [193, 140] on select "Ocassionally 1-2 times per week 3-5 times per weeks 5+ times per week" at bounding box center [180, 147] width 136 height 14
click at [112, 140] on select "Ocassionally 1-2 times per week 3-5 times per weeks 5+ times per week" at bounding box center [180, 147] width 136 height 14
click at [187, 177] on select "Manual Mostly seated Mostly Standing" at bounding box center [180, 178] width 136 height 14
select select "Mostly seated"
click at [112, 171] on select "Manual Mostly seated Mostly Standing" at bounding box center [180, 178] width 136 height 14
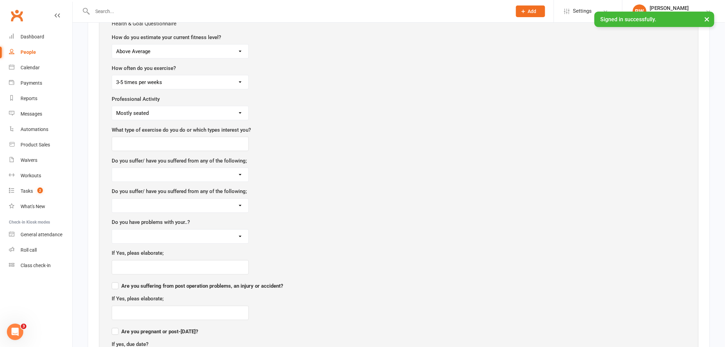
scroll to position [363, 0]
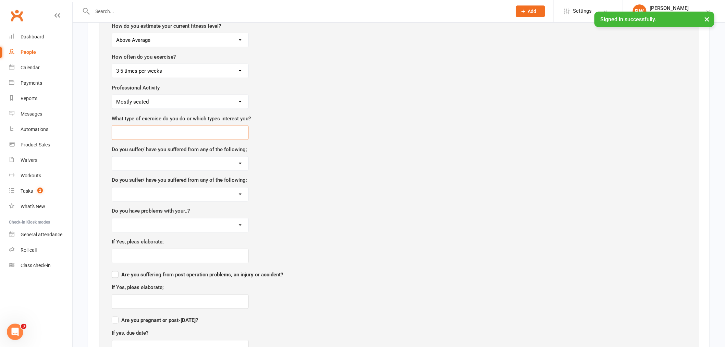
click at [199, 130] on input "text" at bounding box center [180, 132] width 137 height 14
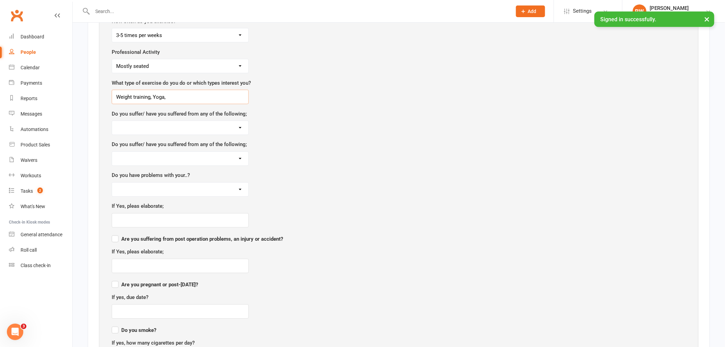
scroll to position [439, 0]
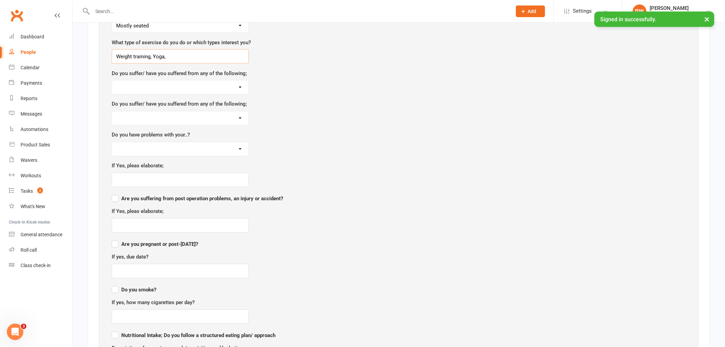
type input "Weight training, Yoga,"
click at [207, 82] on select "[MEDICAL_DATA] Heart attack Blackouts Dizziness [MEDICAL_DATA] [MEDICAL_DATA] 2…" at bounding box center [180, 87] width 136 height 14
click at [334, 97] on div "Health & Goal Questionnaire How do you estimate your current fitness level? Ver…" at bounding box center [399, 318] width 588 height 787
click at [183, 86] on select "[MEDICAL_DATA] Heart attack Blackouts Dizziness [MEDICAL_DATA] [MEDICAL_DATA] 2…" at bounding box center [180, 87] width 136 height 14
click at [231, 81] on select "[MEDICAL_DATA] Heart attack Blackouts Dizziness [MEDICAL_DATA] [MEDICAL_DATA] 2…" at bounding box center [180, 87] width 136 height 14
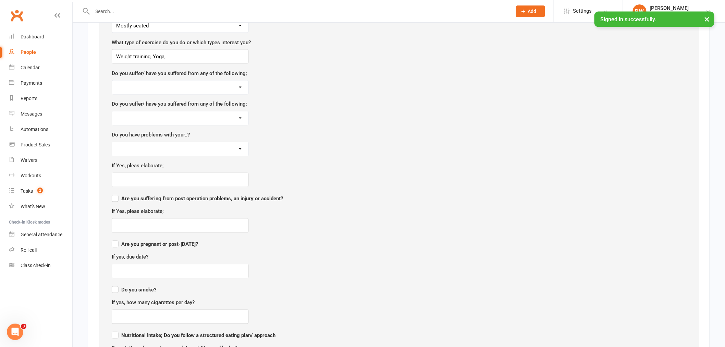
click at [225, 118] on select "[MEDICAL_DATA] [MEDICAL_DATA] [MEDICAL_DATA] [MEDICAL_DATA] Muscle pain Cramps …" at bounding box center [180, 118] width 136 height 14
click at [232, 112] on select "[MEDICAL_DATA] [MEDICAL_DATA] [MEDICAL_DATA] [MEDICAL_DATA] Muscle pain Cramps …" at bounding box center [180, 118] width 136 height 14
click at [218, 148] on select "Shoulders Back Knees Hips Ankles Wrist Neck" at bounding box center [180, 149] width 136 height 14
select select "Hips"
click at [112, 142] on select "Shoulders Back Knees Hips Ankles Wrist Neck" at bounding box center [180, 149] width 136 height 14
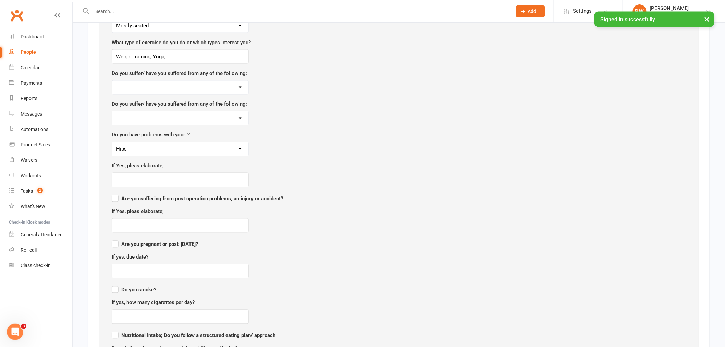
click at [197, 147] on select "Shoulders Back Knees Hips Ankles Wrist Neck" at bounding box center [180, 149] width 136 height 14
click at [240, 151] on select "Shoulders Back Knees Hips Ankles Wrist Neck" at bounding box center [180, 149] width 136 height 14
click at [230, 176] on input "text" at bounding box center [180, 180] width 137 height 14
click at [139, 180] on input "Hip/Lowerback" at bounding box center [180, 180] width 137 height 14
click at [163, 175] on input "Hip/Lower back" at bounding box center [180, 180] width 137 height 14
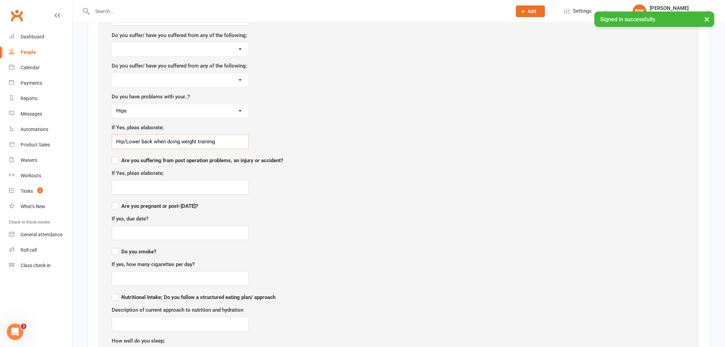
scroll to position [516, 0]
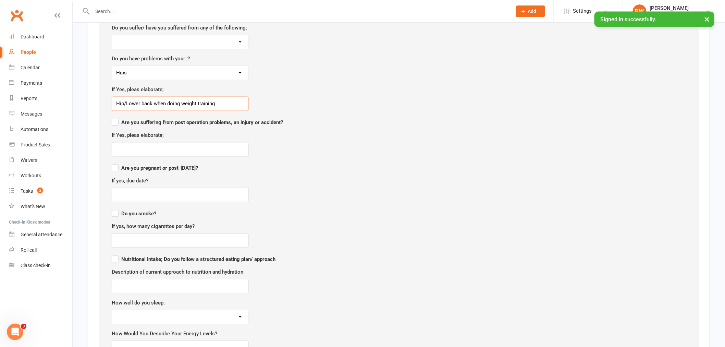
type input "Hip/Lower back when doing weight training"
click at [114, 166] on label "Are you pregnant or post-[DATE]?" at bounding box center [155, 167] width 86 height 8
click at [114, 162] on input "Are you pregnant or post-[DATE]?" at bounding box center [155, 162] width 86 height 0
click at [161, 196] on input "text" at bounding box center [180, 195] width 137 height 14
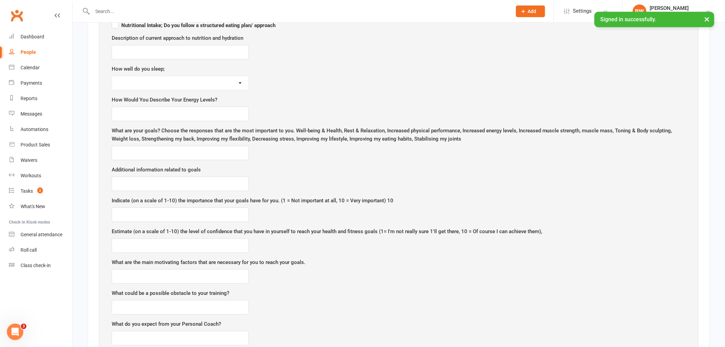
scroll to position [706, 0]
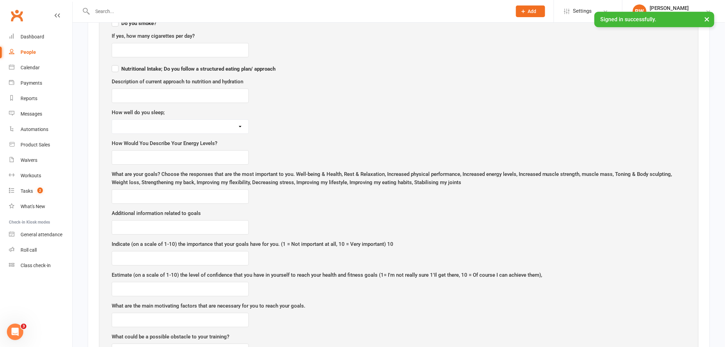
type input "[DATE]"
click at [220, 95] on input "text" at bounding box center [180, 95] width 137 height 14
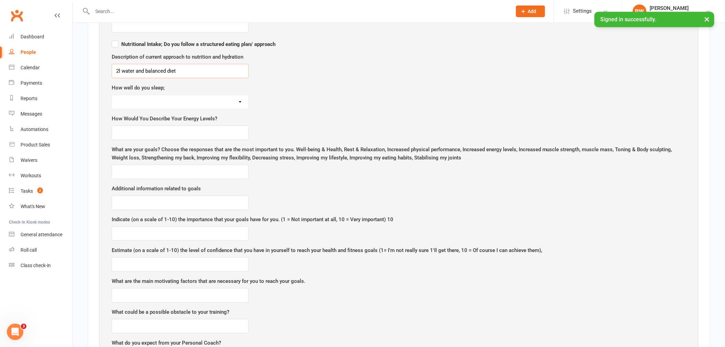
scroll to position [744, 0]
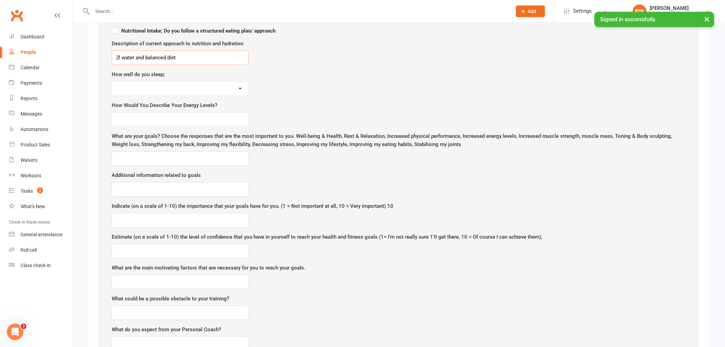
type input "2l water and balanced diet"
click at [229, 86] on select ">4 hours 4-6 hours 7 hours +" at bounding box center [180, 89] width 136 height 14
select select "7 hours +"
click at [112, 82] on select ">4 hours 4-6 hours 7 hours +" at bounding box center [180, 89] width 136 height 14
click at [209, 121] on input "text" at bounding box center [180, 119] width 137 height 14
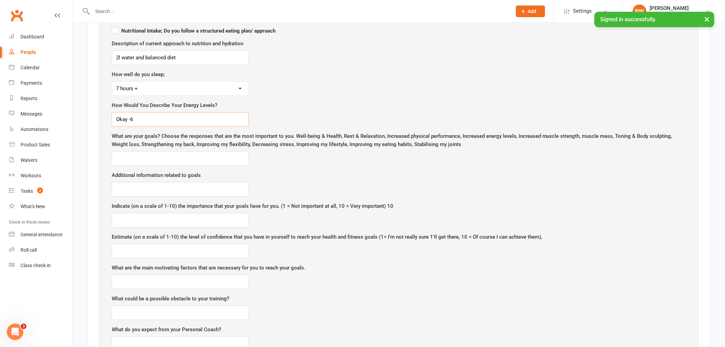
type input "Okay -6"
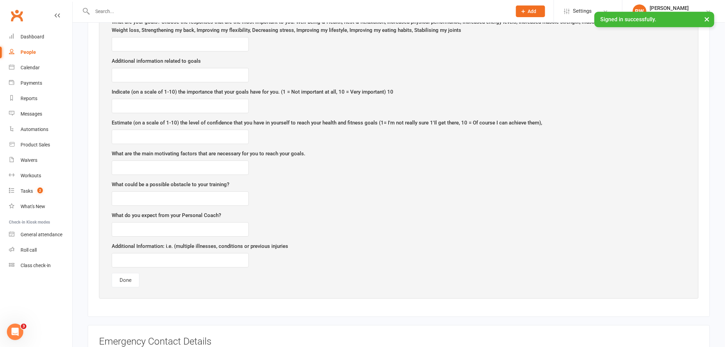
scroll to position [820, 0]
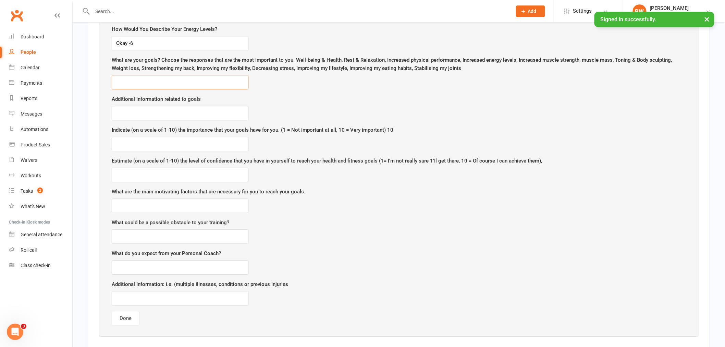
click at [191, 81] on input "text" at bounding box center [180, 82] width 137 height 14
click at [228, 78] on input "text" at bounding box center [180, 82] width 137 height 14
type input "Strength, back/hips/core/ [MEDICAL_DATA]"
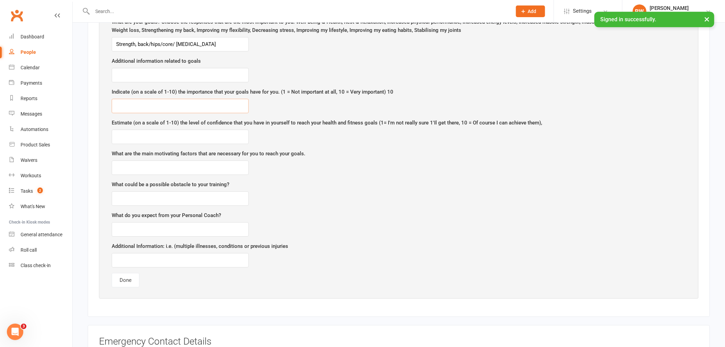
click at [194, 104] on input "text" at bounding box center [180, 106] width 137 height 14
type input "10"
click at [217, 136] on input "text" at bounding box center [180, 136] width 137 height 14
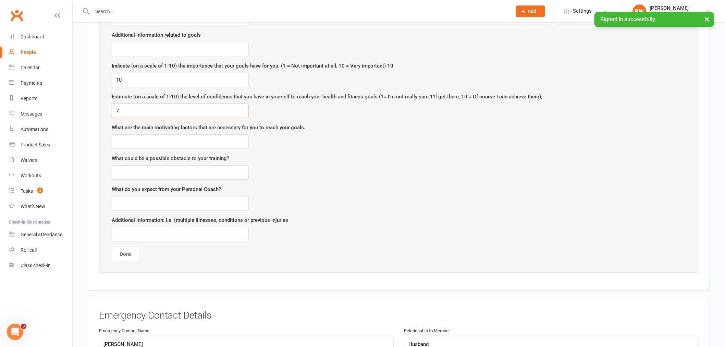
scroll to position [896, 0]
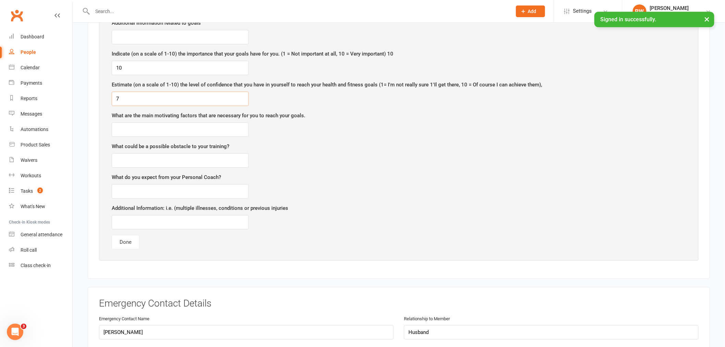
type input "7"
click at [192, 127] on input "text" at bounding box center [180, 129] width 137 height 14
type input "strong during pregnancy pre and post"
click at [197, 155] on input "text" at bounding box center [180, 160] width 137 height 14
type input "[MEDICAL_DATA], fatigue"
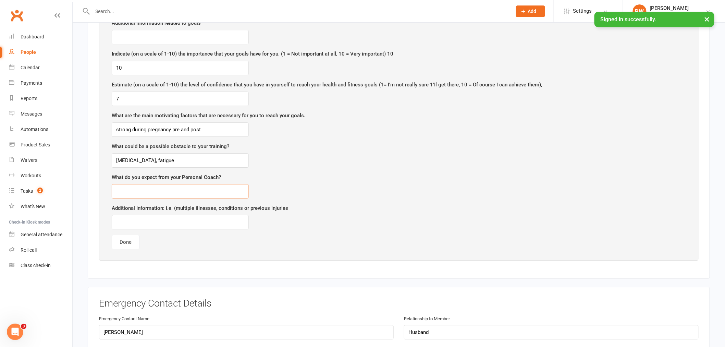
click at [231, 193] on input "text" at bounding box center [180, 191] width 137 height 14
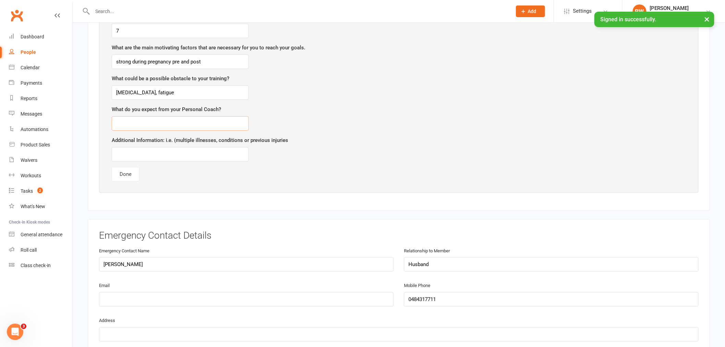
scroll to position [1010, 0]
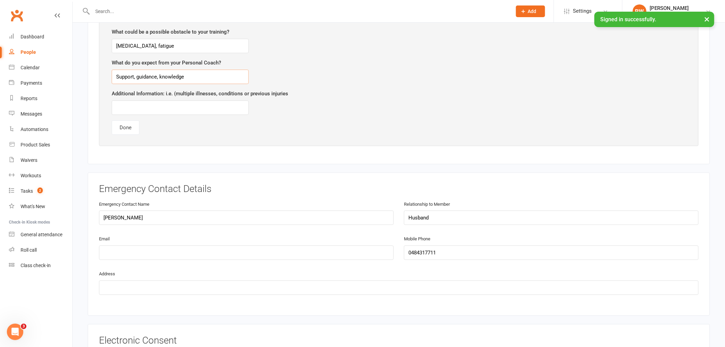
type input "Support, guidance, knowledge"
click at [231, 109] on input "text" at bounding box center [180, 107] width 137 height 14
click at [159, 104] on input "Ankle sprains both, hiking, irish dancing out, in a gym class" at bounding box center [180, 107] width 137 height 14
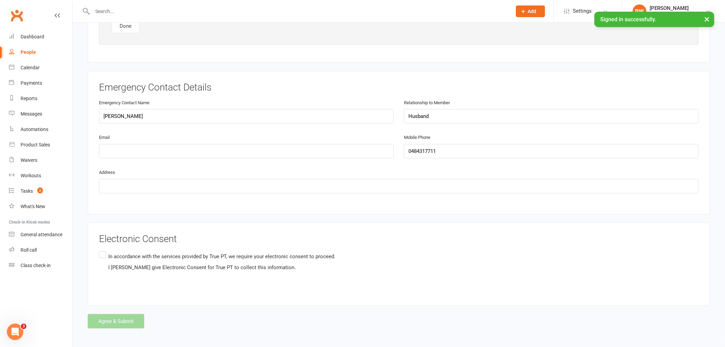
scroll to position [1112, 0]
type input "Ankle sprains both ligament damage, hiking, irish dancing out, in a gym class"
click at [104, 250] on label "In accordance with the services provided by True PT, we require your electronic…" at bounding box center [217, 266] width 236 height 35
click at [103, 249] on input "In accordance with the services provided by True PT, we require your electronic…" at bounding box center [101, 249] width 4 height 0
click at [124, 320] on button "Agree & Submit" at bounding box center [116, 320] width 57 height 14
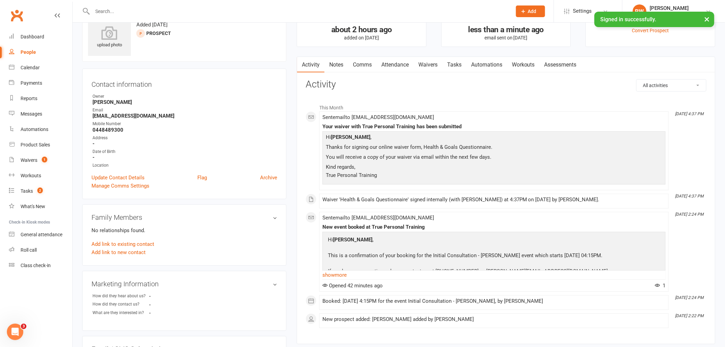
scroll to position [38, 0]
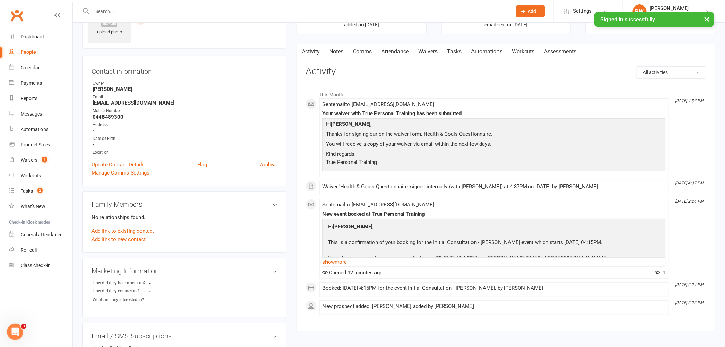
click at [437, 51] on link "Waivers" at bounding box center [427, 52] width 29 height 16
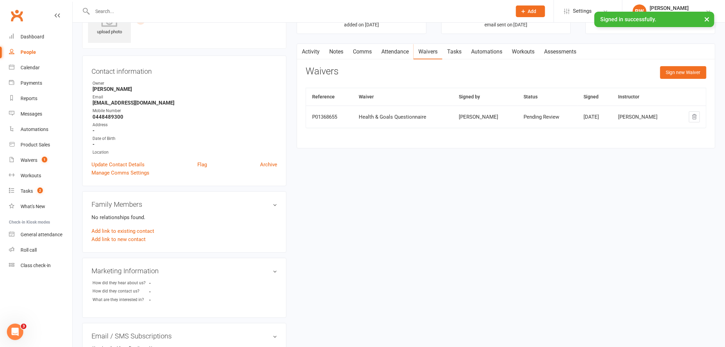
click at [346, 110] on td "P01368655" at bounding box center [329, 116] width 47 height 22
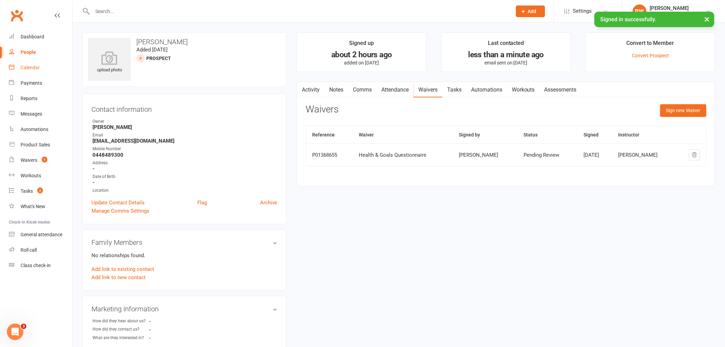
click at [21, 67] on div "Calendar" at bounding box center [30, 67] width 19 height 5
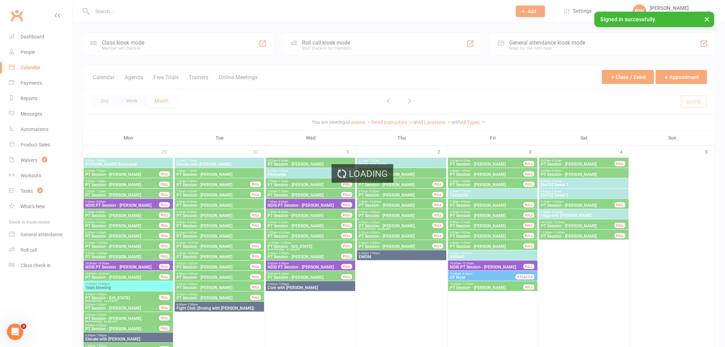
click at [401, 123] on div "Loading" at bounding box center [362, 173] width 725 height 347
click at [402, 122] on div "Loading" at bounding box center [362, 173] width 725 height 347
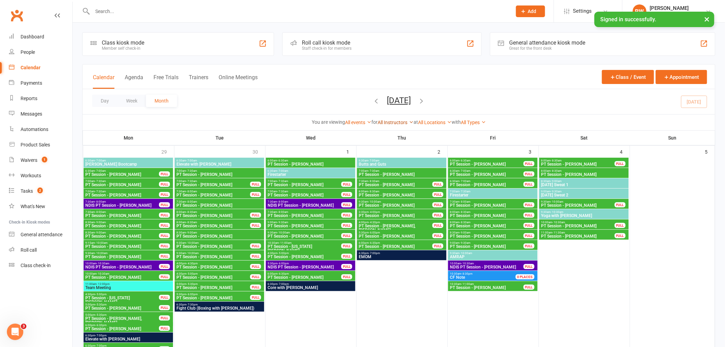
click at [387, 122] on link "All Instructors" at bounding box center [395, 122] width 36 height 5
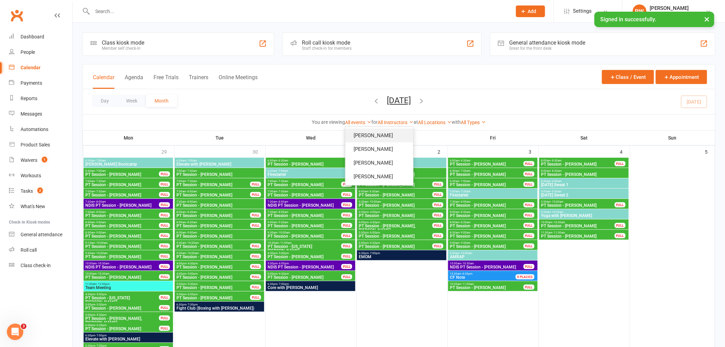
click at [386, 134] on link "[PERSON_NAME]" at bounding box center [379, 135] width 68 height 14
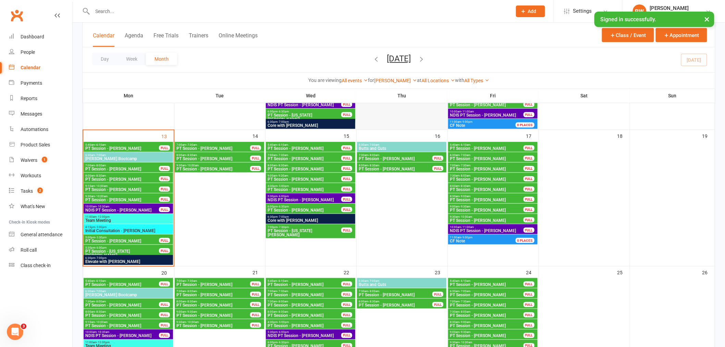
scroll to position [228, 0]
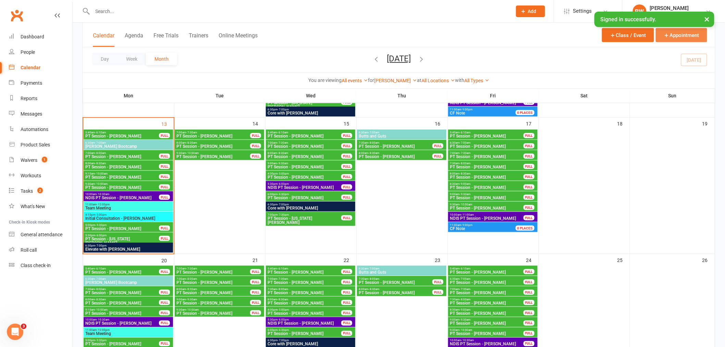
click at [675, 35] on button "Appointment" at bounding box center [681, 35] width 51 height 14
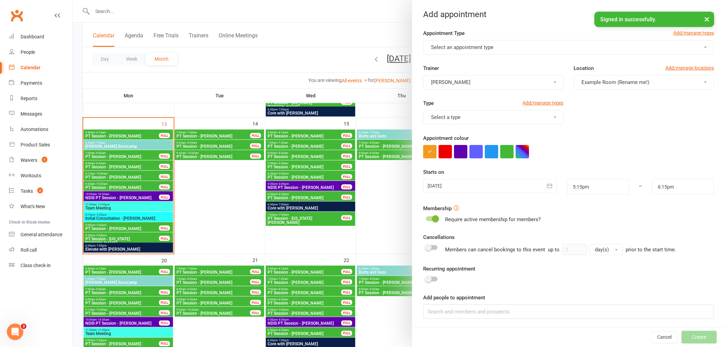
click at [468, 46] on span "Select an appointment type" at bounding box center [462, 47] width 62 height 6
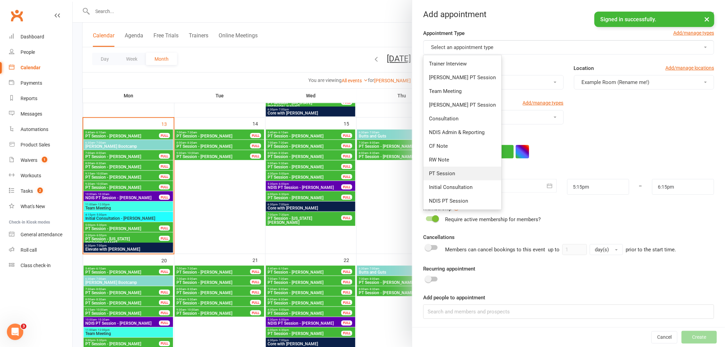
click at [468, 171] on link "PT Session" at bounding box center [462, 173] width 78 height 14
type input "5:45pm"
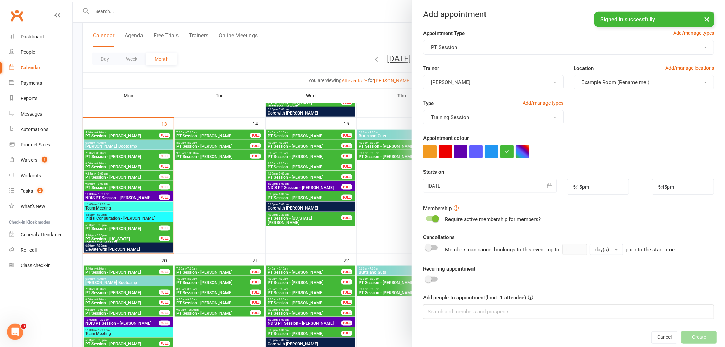
click at [488, 82] on button "[PERSON_NAME]" at bounding box center [493, 82] width 140 height 14
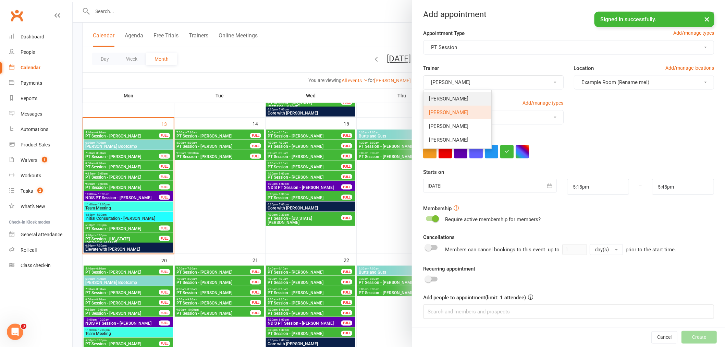
click at [468, 96] on link "[PERSON_NAME]" at bounding box center [457, 99] width 68 height 14
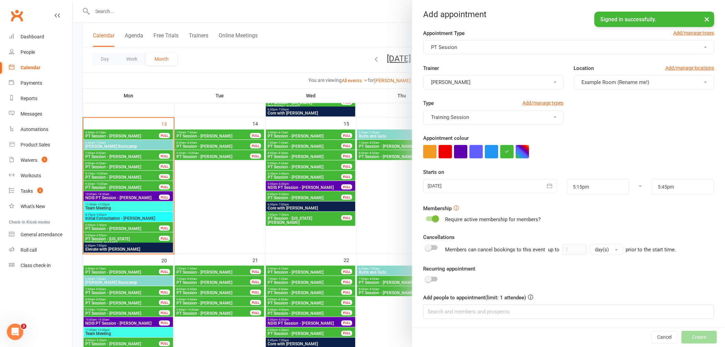
click at [606, 80] on span "Example Room (Rename me!)" at bounding box center [616, 82] width 68 height 6
click at [603, 109] on link "Studio" at bounding box center [613, 112] width 79 height 14
click at [497, 187] on div at bounding box center [490, 186] width 134 height 14
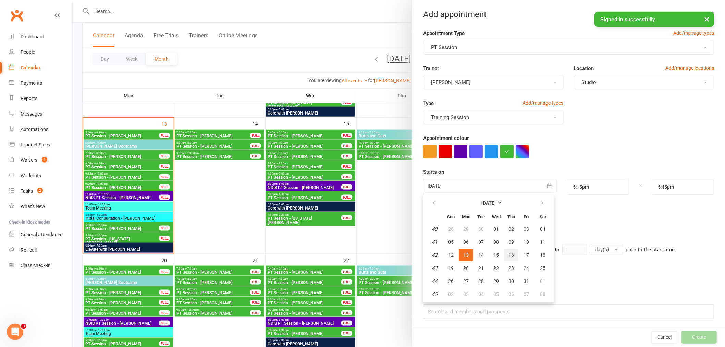
click at [508, 252] on span "16" at bounding box center [510, 254] width 5 height 5
type input "[DATE]"
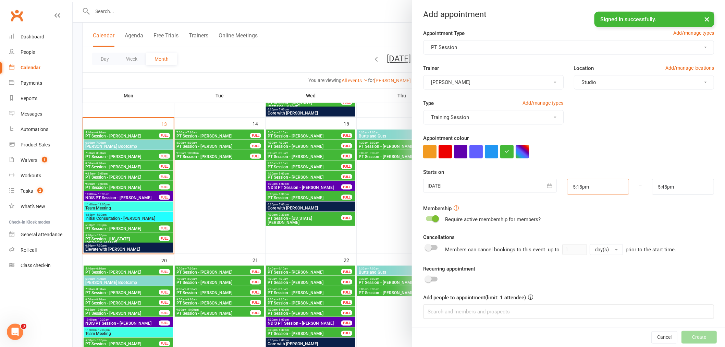
click at [583, 187] on input "5:15pm" at bounding box center [598, 187] width 62 height 16
type input "7:00am"
click at [579, 208] on li "7:00am" at bounding box center [583, 209] width 33 height 10
click at [468, 313] on input at bounding box center [568, 311] width 291 height 14
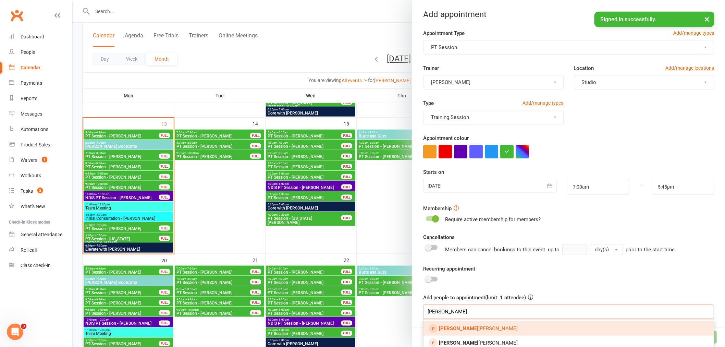
scroll to position [33, 0]
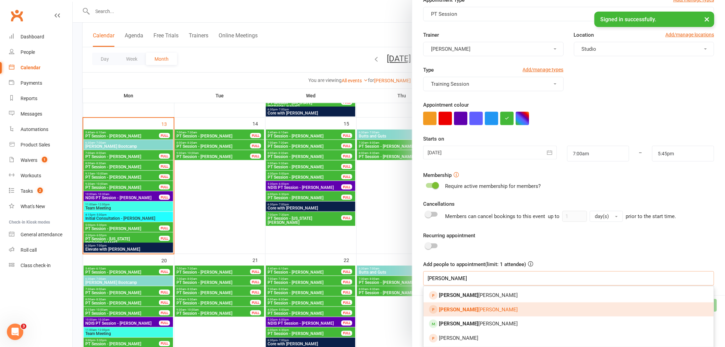
type input "[PERSON_NAME]"
click at [499, 309] on link "[PERSON_NAME]" at bounding box center [568, 309] width 290 height 14
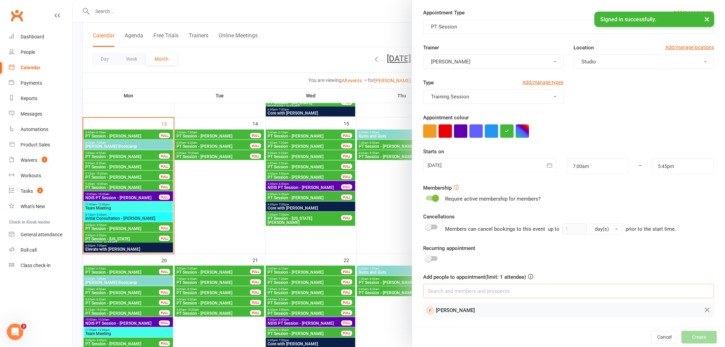
scroll to position [21, 0]
click at [691, 340] on button "Create" at bounding box center [698, 337] width 35 height 12
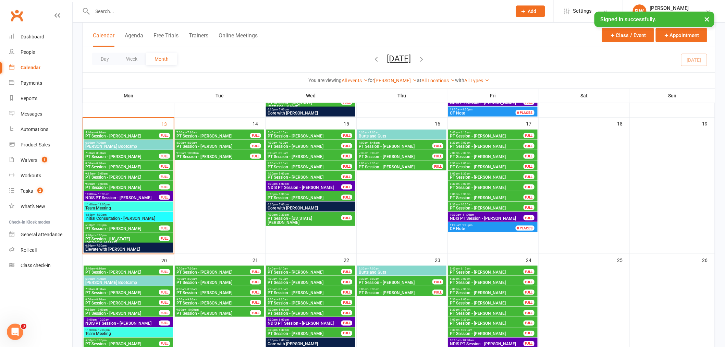
click at [411, 142] on span "7:00am - 5:45pm" at bounding box center [395, 142] width 74 height 3
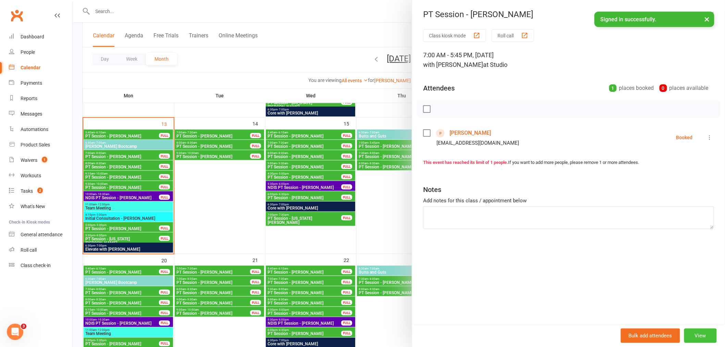
click at [699, 334] on button "View" at bounding box center [700, 335] width 33 height 14
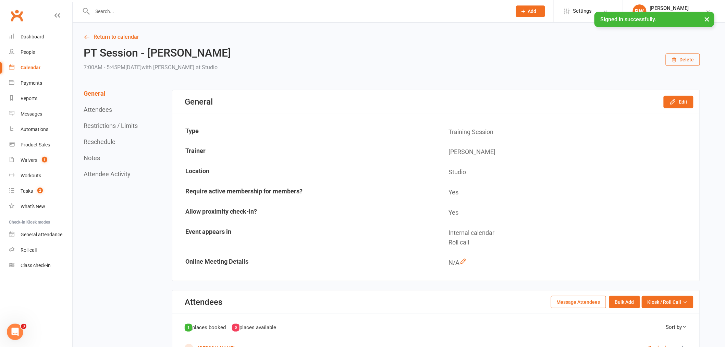
click at [109, 132] on div "General Attendees Restrictions / Limits Reschedule Notes Attendee Activity" at bounding box center [112, 134] width 56 height 88
click at [112, 141] on button "Reschedule" at bounding box center [100, 141] width 32 height 7
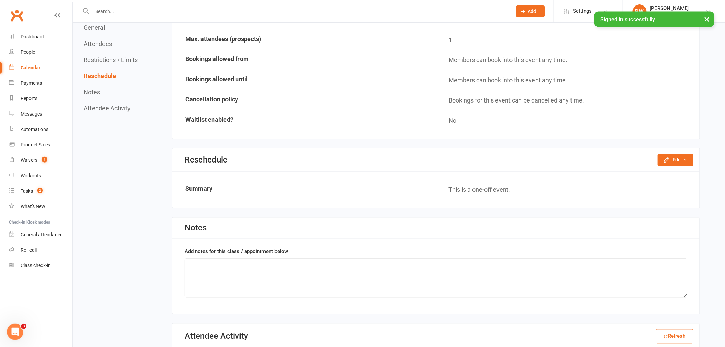
scroll to position [415, 0]
click at [674, 153] on button "Edit" at bounding box center [675, 159] width 36 height 12
click at [670, 170] on link "Reschedule this event only" at bounding box center [657, 175] width 72 height 14
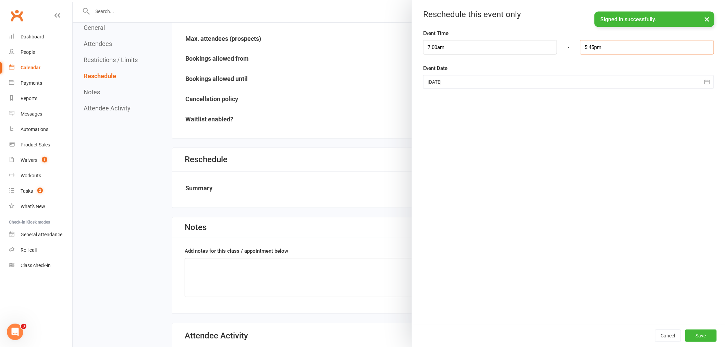
click at [598, 50] on input "5:45pm" at bounding box center [647, 47] width 134 height 14
type input "7:30am"
click at [589, 68] on li "7:30am" at bounding box center [596, 68] width 33 height 10
click at [694, 333] on button "Save" at bounding box center [701, 335] width 32 height 12
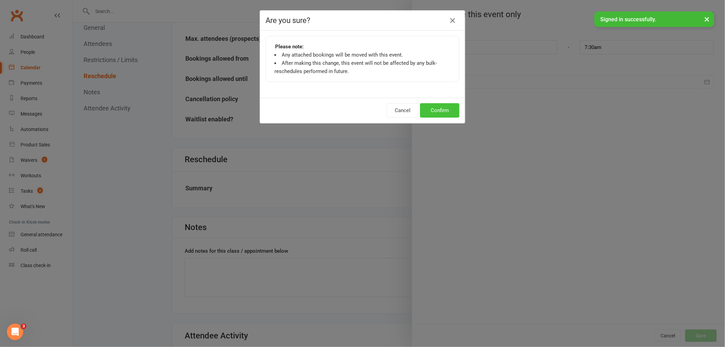
click at [437, 110] on button "Confirm" at bounding box center [439, 110] width 39 height 14
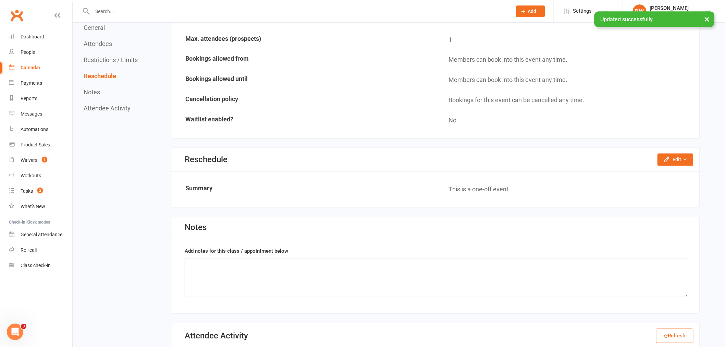
click at [33, 69] on div "Calendar" at bounding box center [31, 67] width 20 height 5
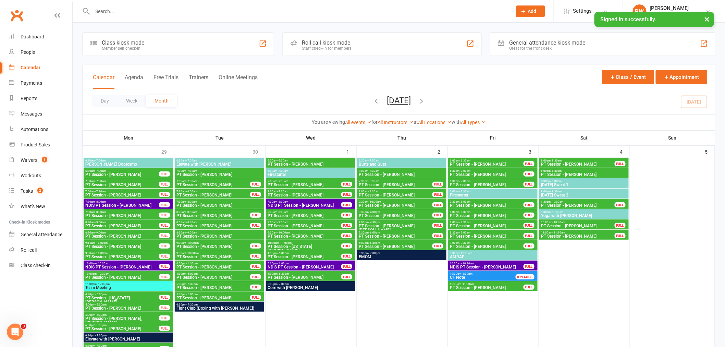
click at [398, 119] on div "All Instructors [PERSON_NAME] [PERSON_NAME] [PERSON_NAME] [PERSON_NAME]" at bounding box center [395, 123] width 36 height 8
click at [401, 123] on link "All Instructors" at bounding box center [395, 122] width 36 height 5
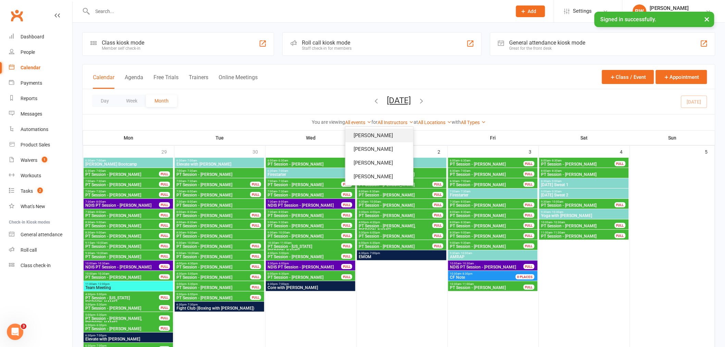
click at [401, 141] on link "[PERSON_NAME]" at bounding box center [379, 135] width 68 height 14
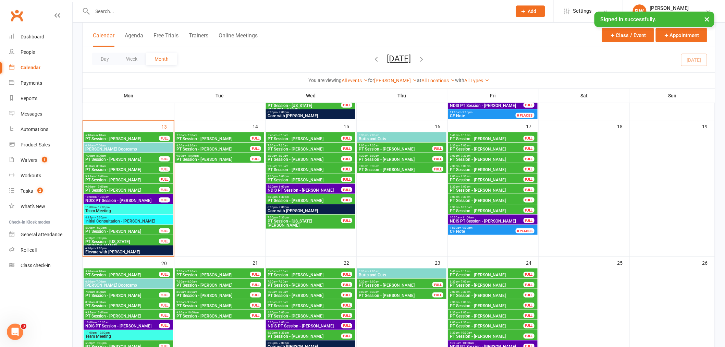
scroll to position [238, 0]
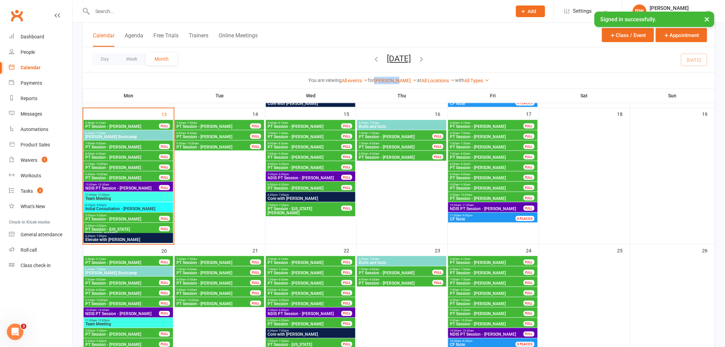
click at [398, 77] on div "You are viewing All events All events Empty events Full events Non-empty events…" at bounding box center [399, 80] width 632 height 16
click at [405, 81] on link "[PERSON_NAME]" at bounding box center [395, 80] width 43 height 5
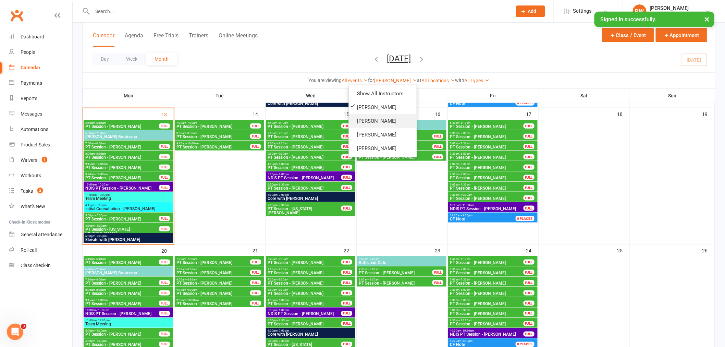
click at [401, 118] on link "[PERSON_NAME]" at bounding box center [383, 121] width 68 height 14
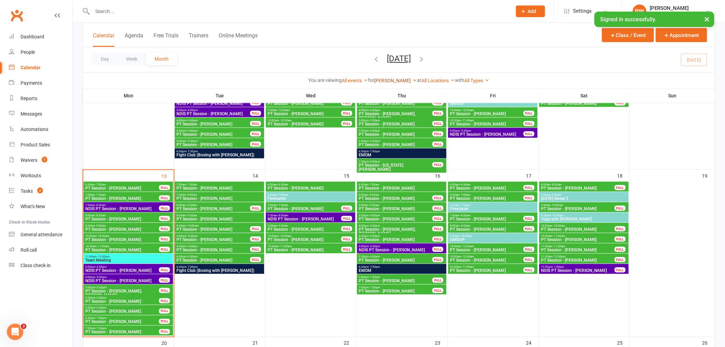
click at [385, 80] on link "[PERSON_NAME]" at bounding box center [395, 80] width 43 height 5
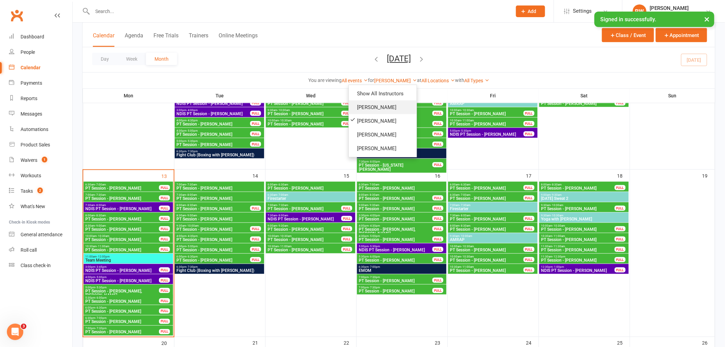
click at [385, 105] on link "[PERSON_NAME]" at bounding box center [383, 107] width 68 height 14
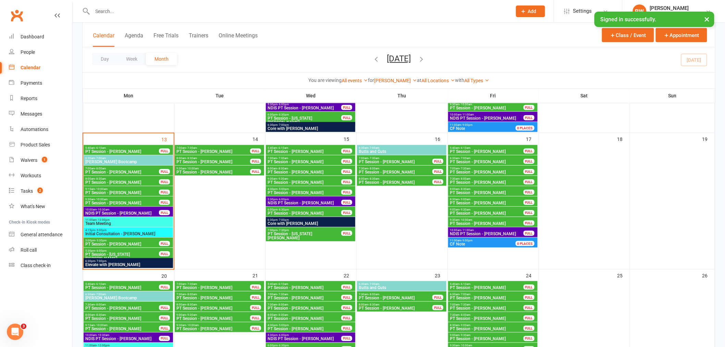
scroll to position [200, 0]
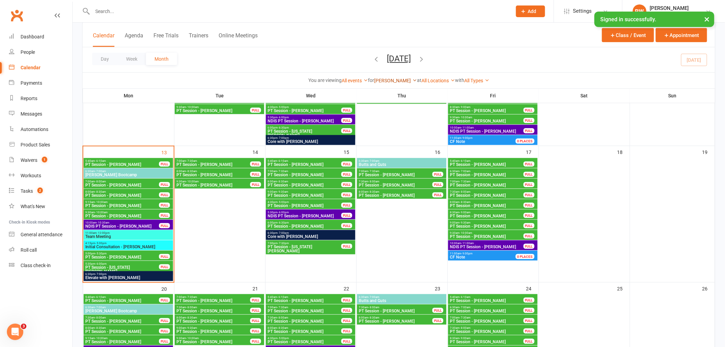
click at [394, 80] on link "[PERSON_NAME]" at bounding box center [395, 80] width 43 height 5
click at [379, 118] on link "[PERSON_NAME]" at bounding box center [383, 121] width 68 height 14
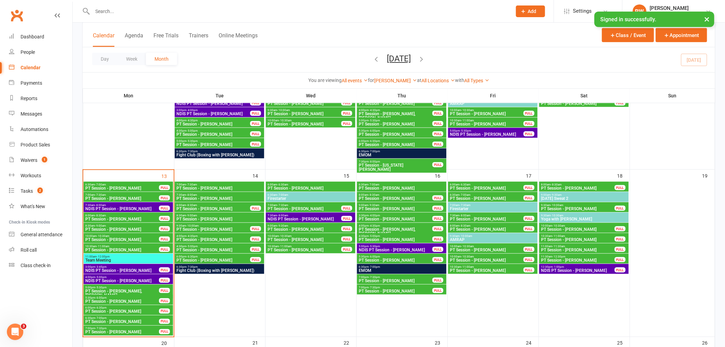
scroll to position [276, 0]
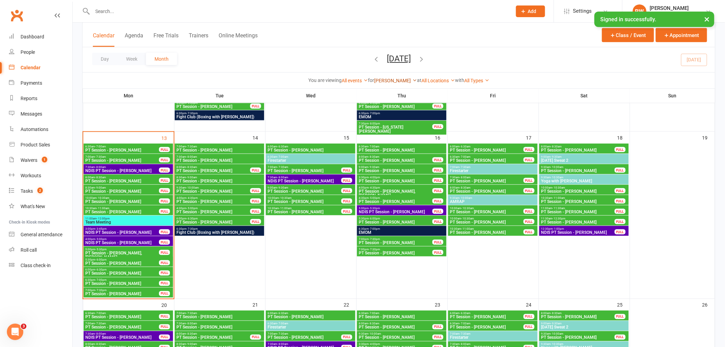
click at [382, 78] on link "[PERSON_NAME]" at bounding box center [395, 80] width 43 height 5
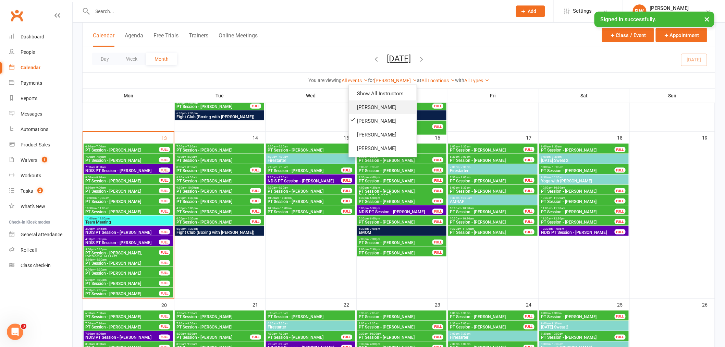
click at [379, 104] on link "[PERSON_NAME]" at bounding box center [383, 107] width 68 height 14
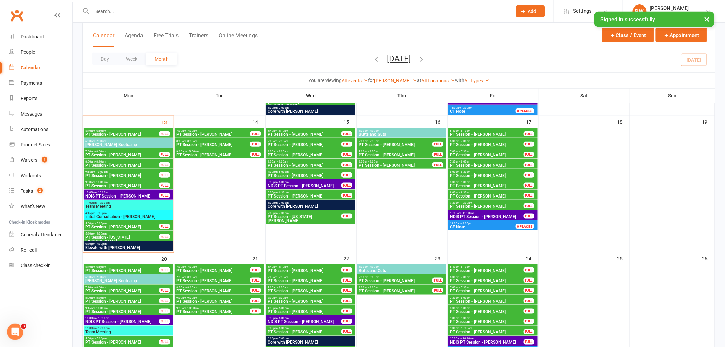
scroll to position [217, 0]
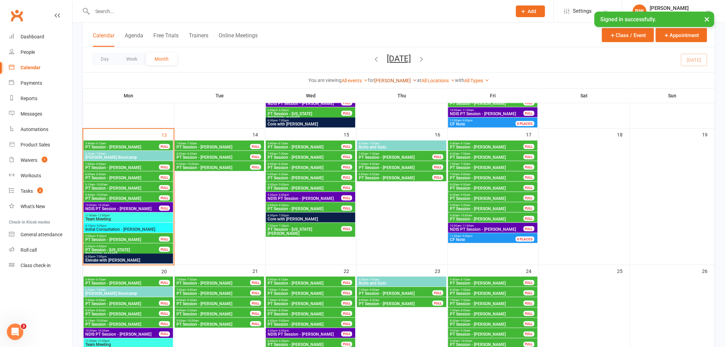
click at [407, 80] on link "[PERSON_NAME]" at bounding box center [395, 80] width 43 height 5
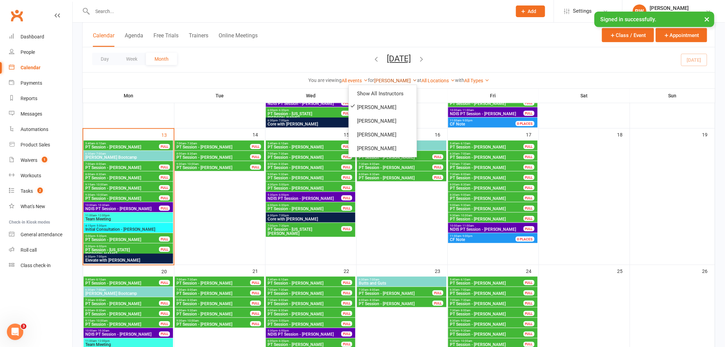
click at [407, 80] on link "[PERSON_NAME]" at bounding box center [395, 80] width 43 height 5
